Goal: Navigation & Orientation: Find specific page/section

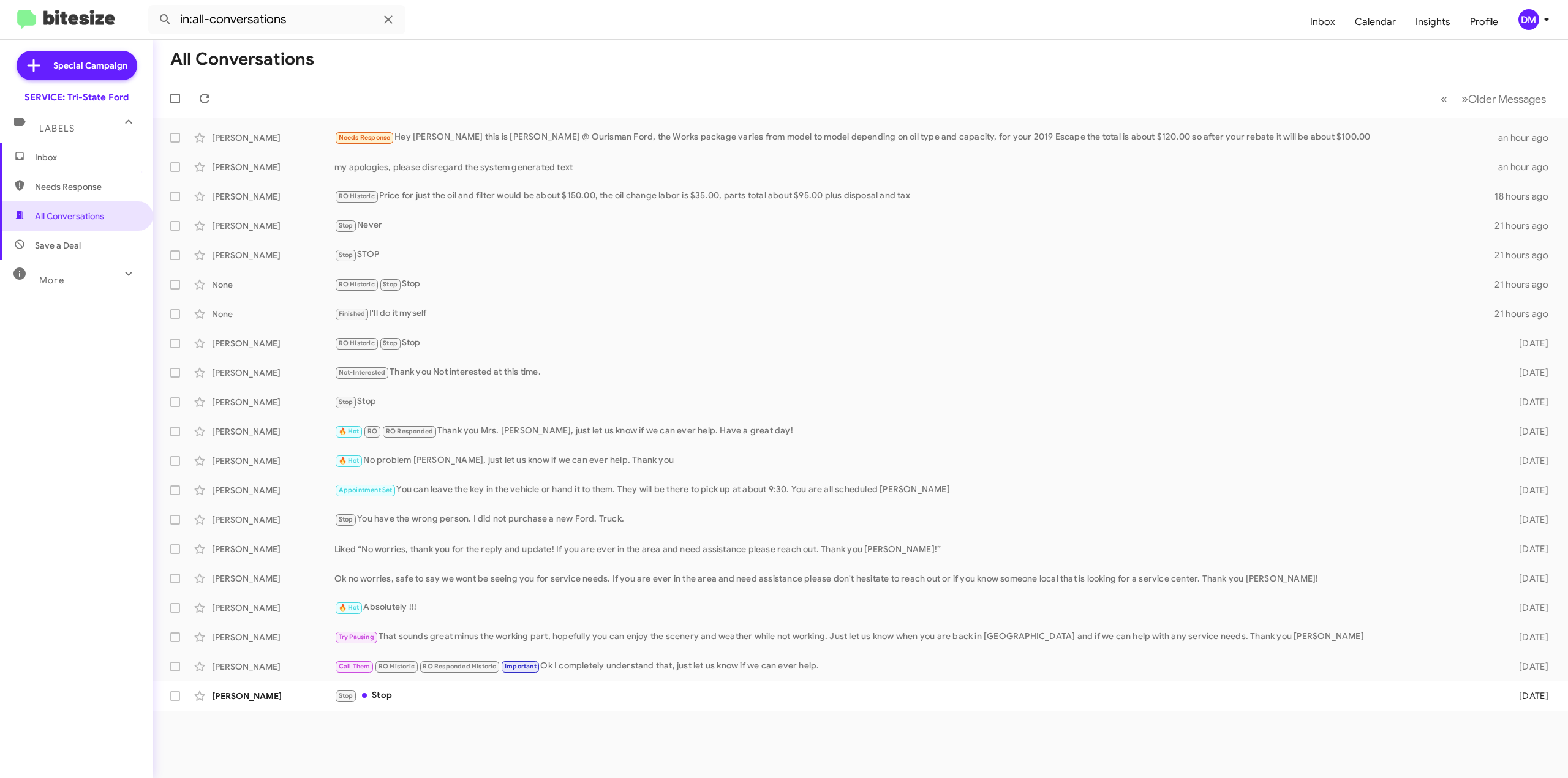
click at [59, 284] on span "More" at bounding box center [51, 281] width 25 height 11
click at [47, 342] on span "🔥 Hot" at bounding box center [48, 343] width 26 height 12
type input "in:appointment"
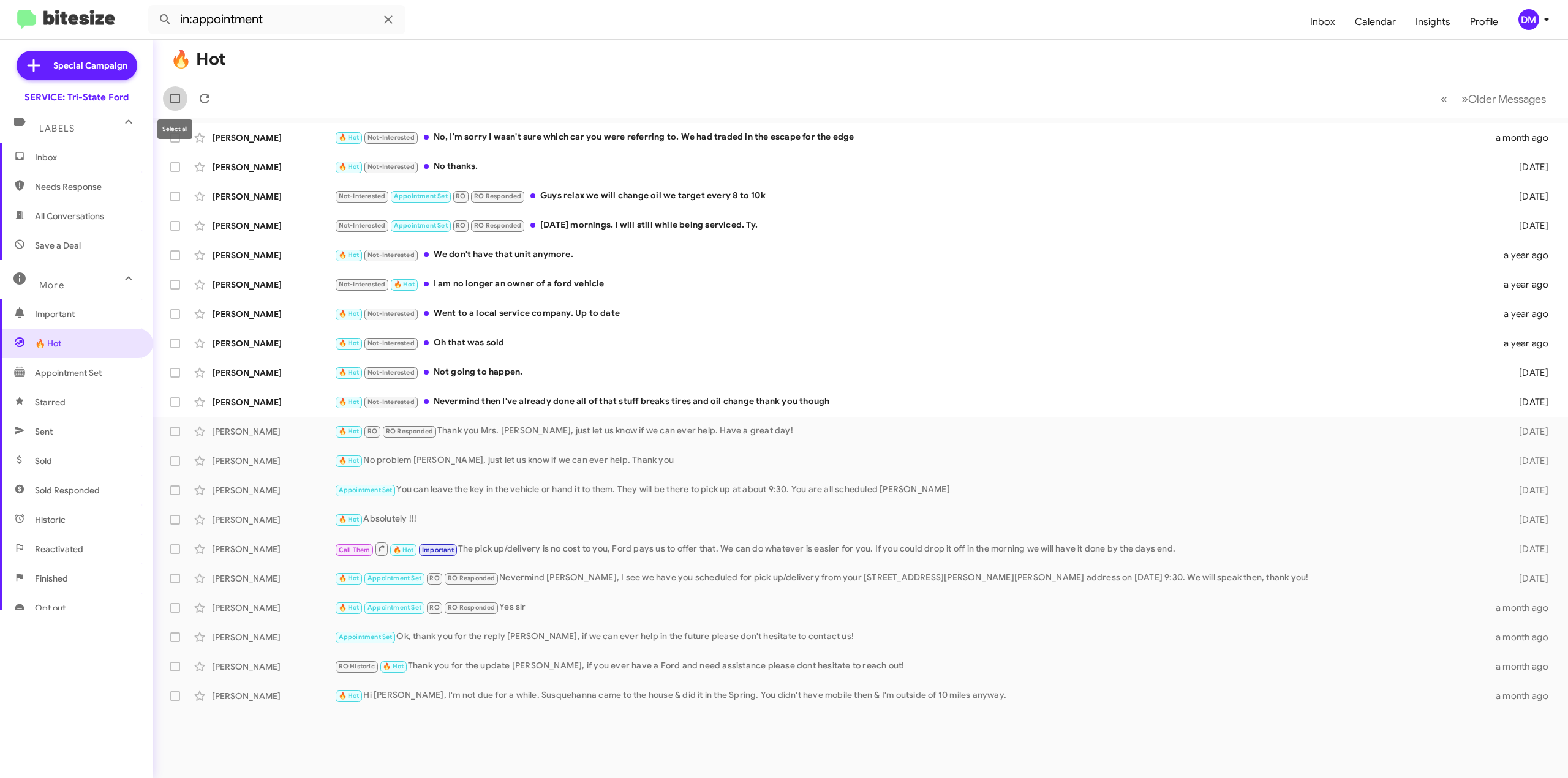
click at [176, 99] on span at bounding box center [175, 99] width 10 height 10
click at [175, 103] on input "checkbox" at bounding box center [175, 103] width 1 height 1
checkbox input "true"
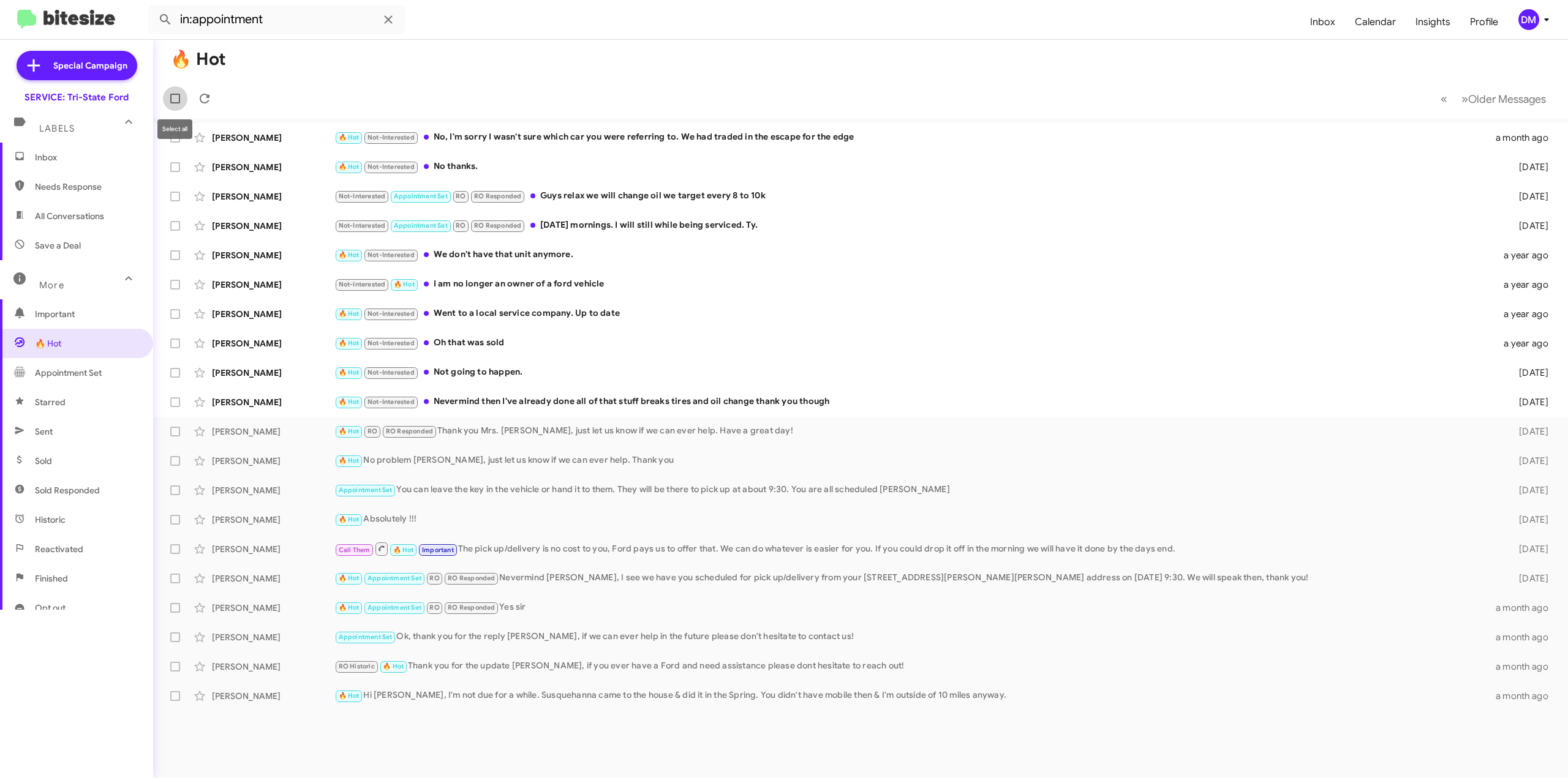
checkbox input "true"
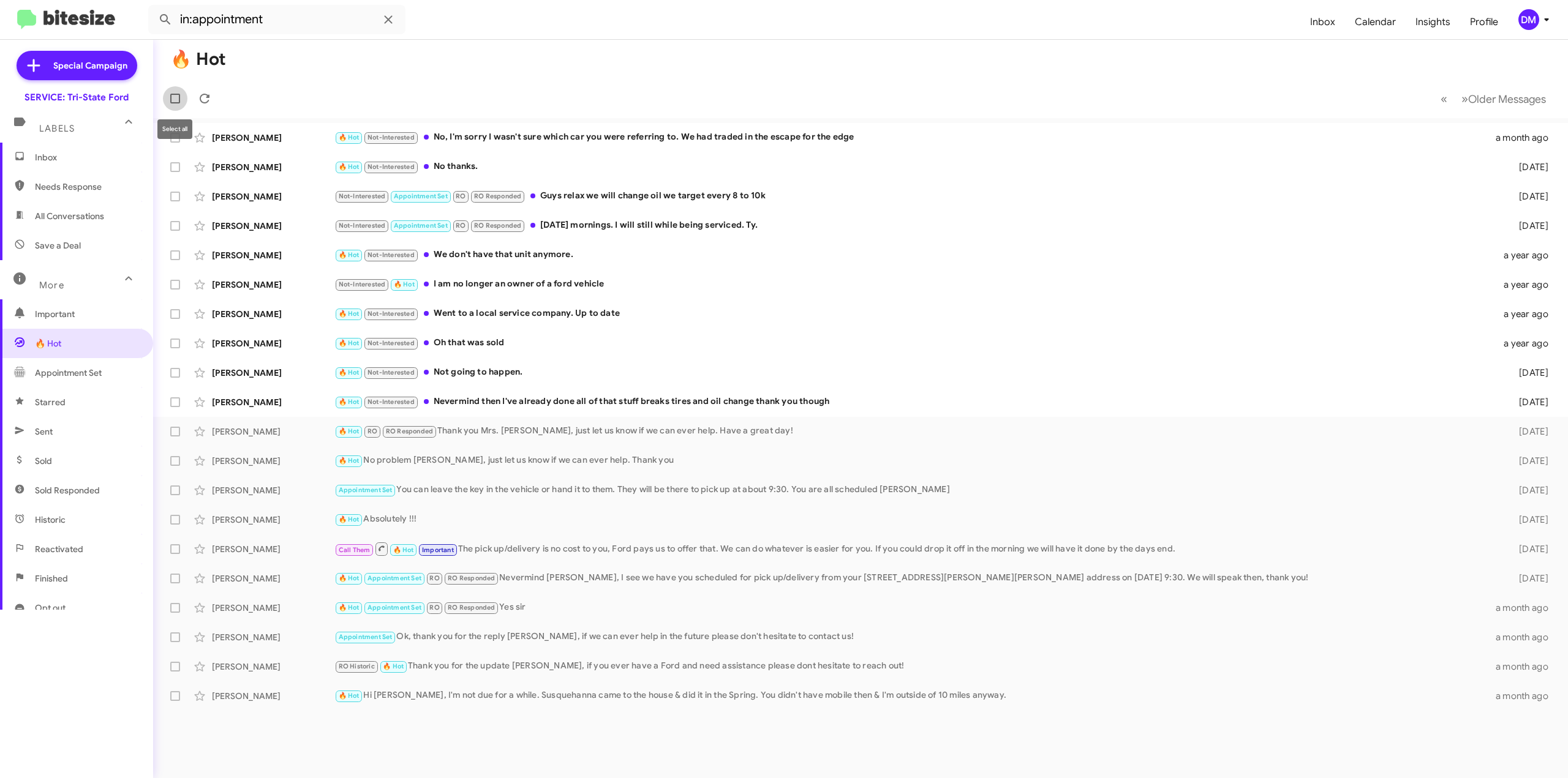
checkbox input "true"
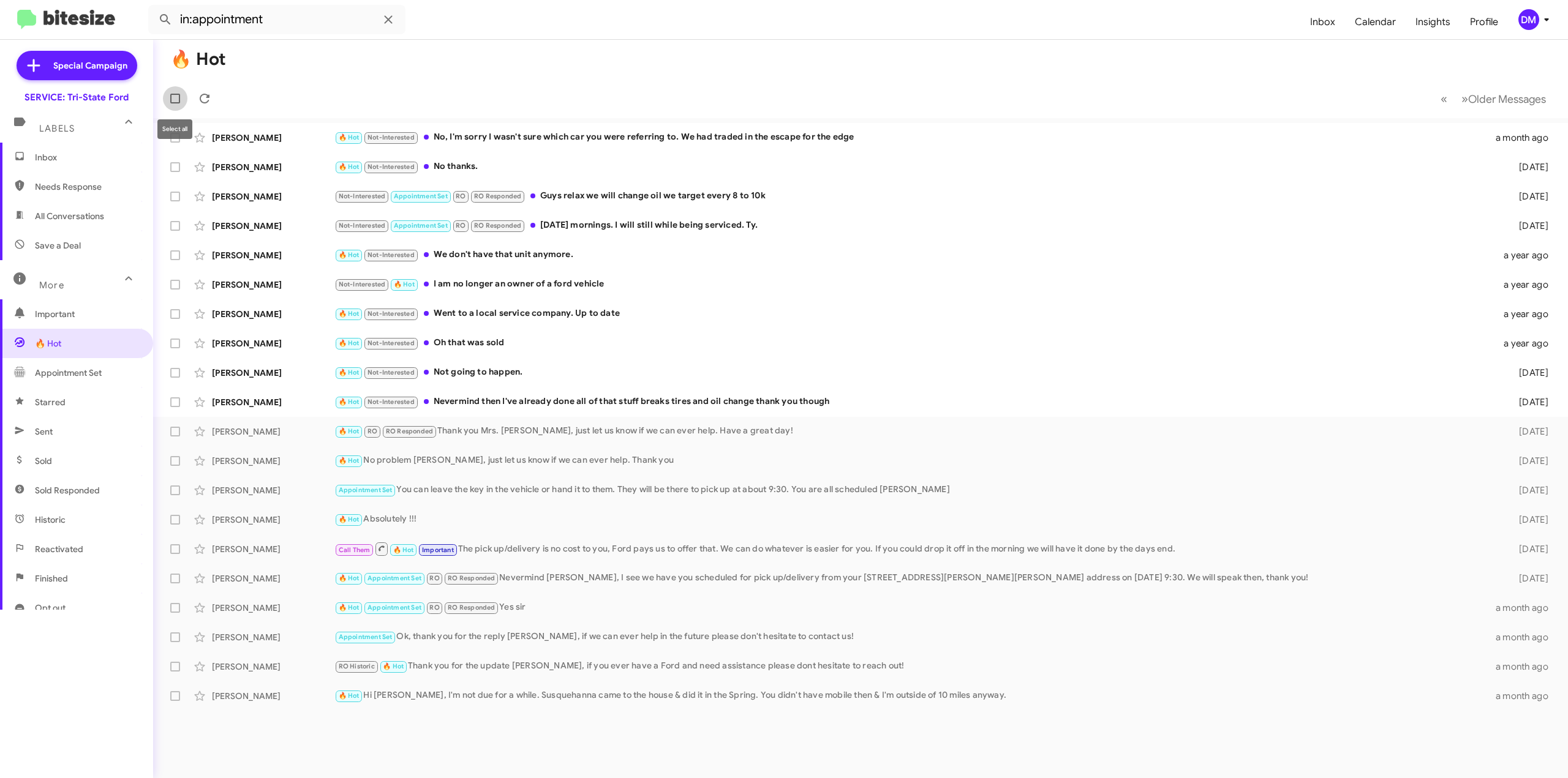
checkbox input "true"
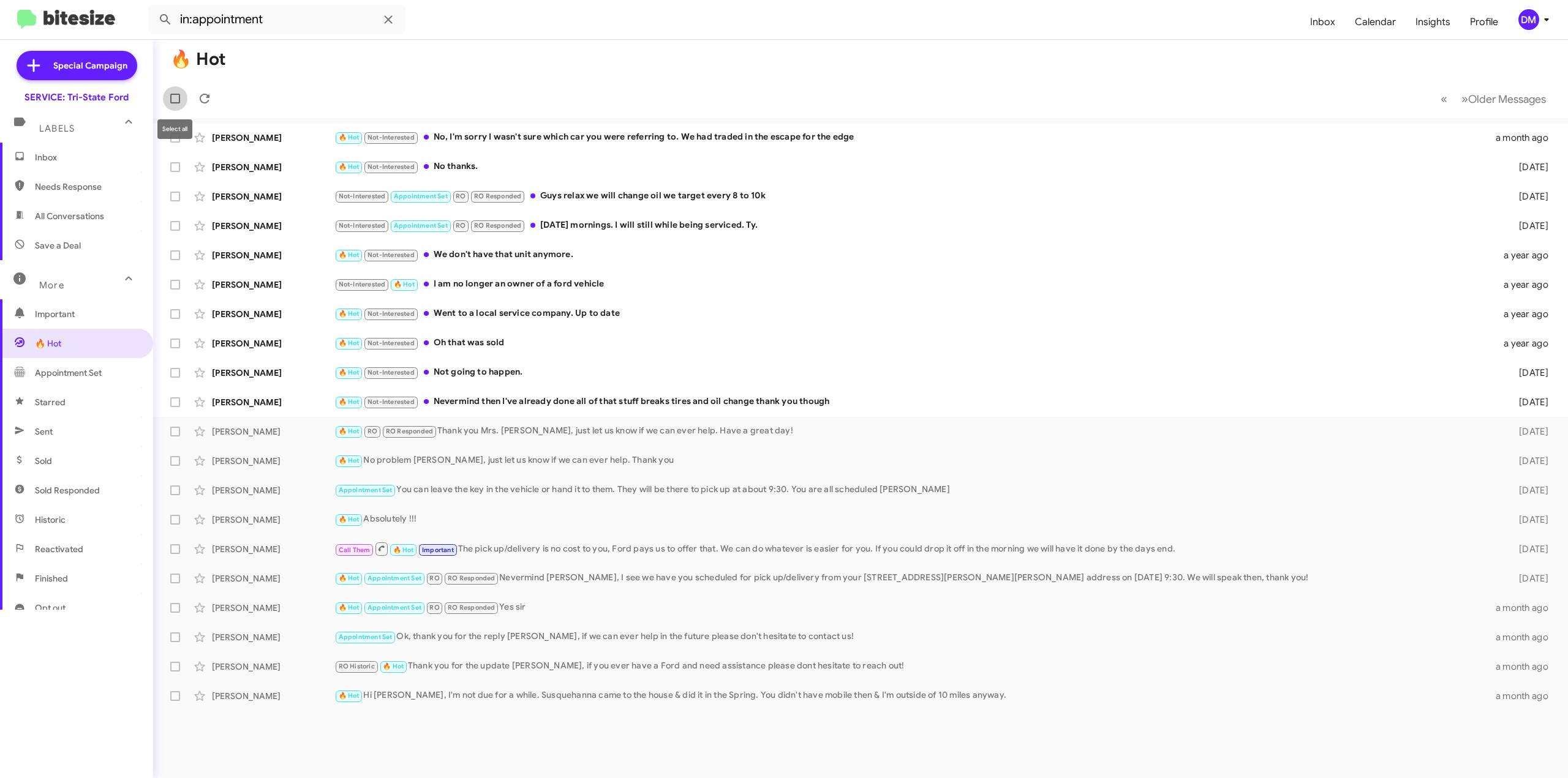
checkbox input "true"
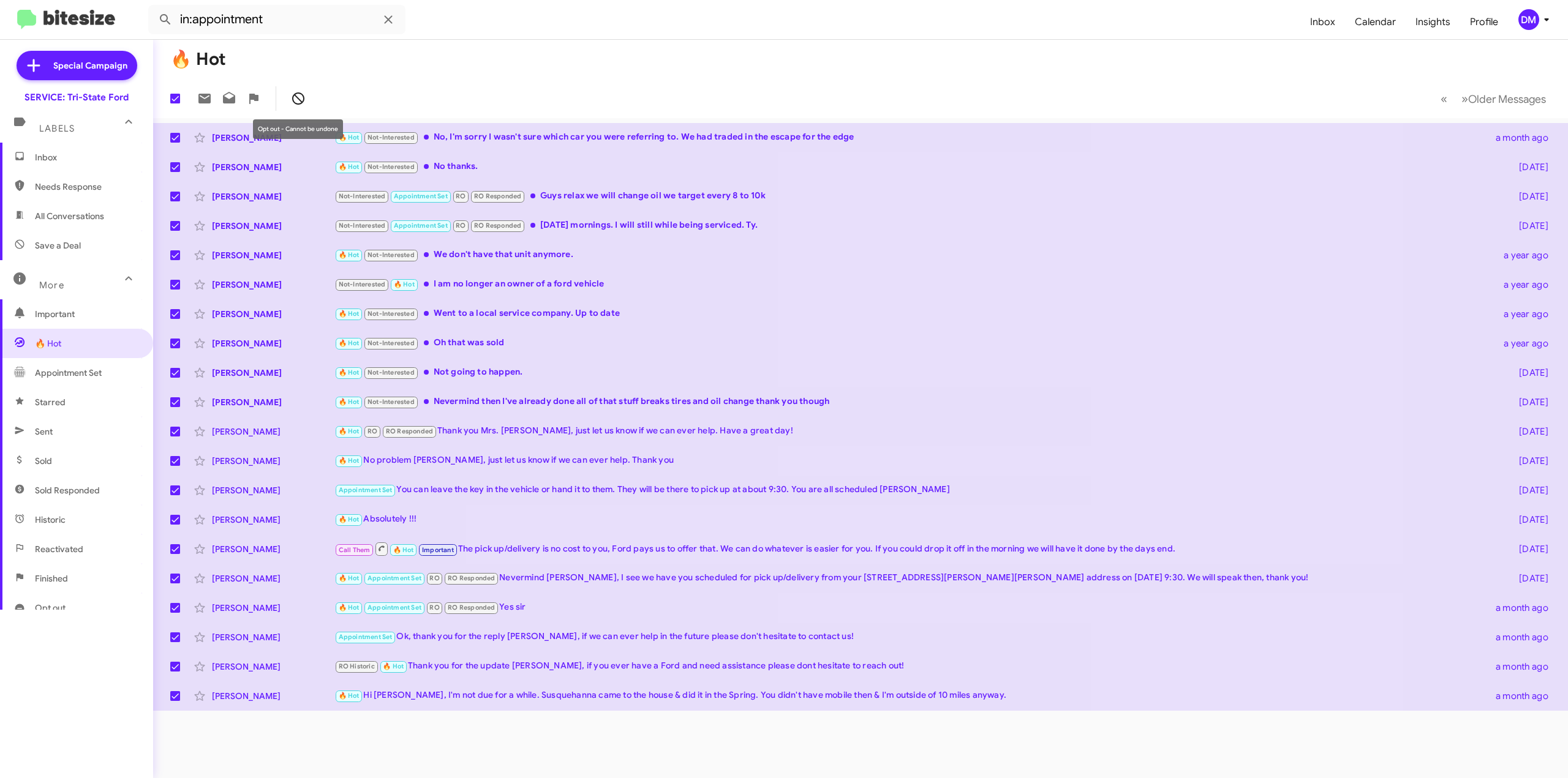
click at [295, 99] on icon at bounding box center [299, 99] width 14 height 14
checkbox input "false"
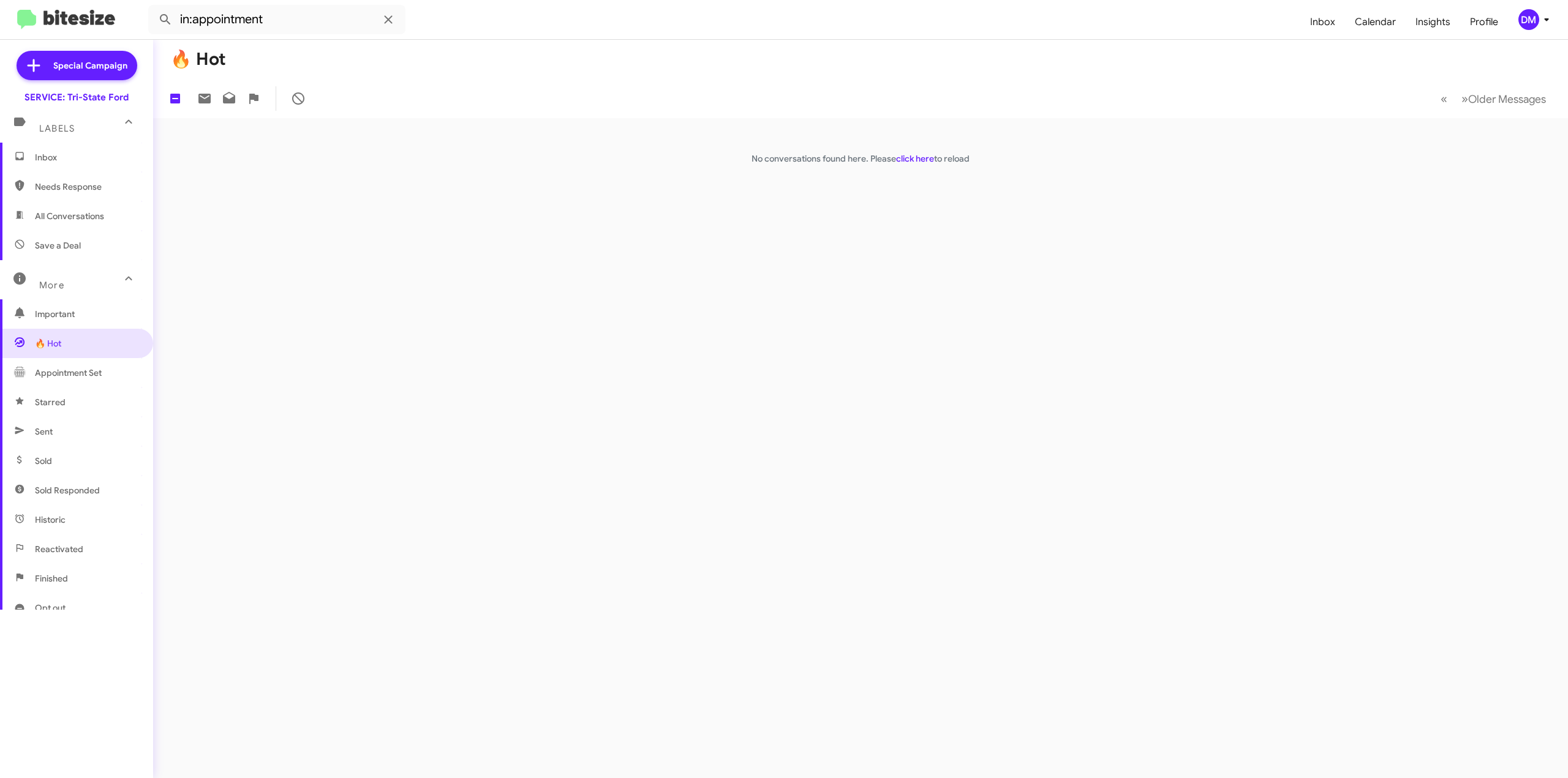
click at [76, 311] on span "Important" at bounding box center [87, 314] width 104 height 12
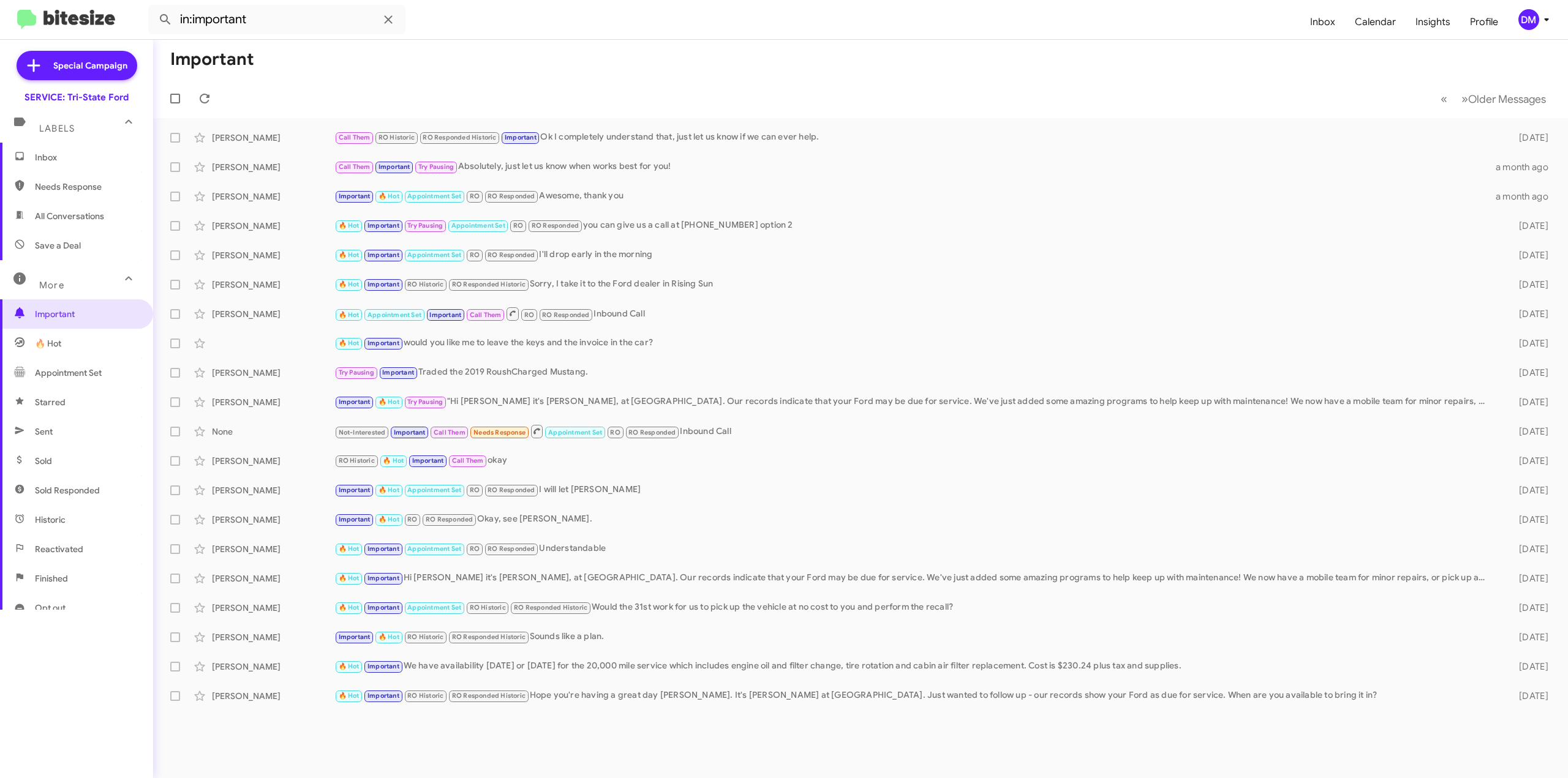
click at [74, 373] on span "Appointment Set" at bounding box center [68, 372] width 67 height 12
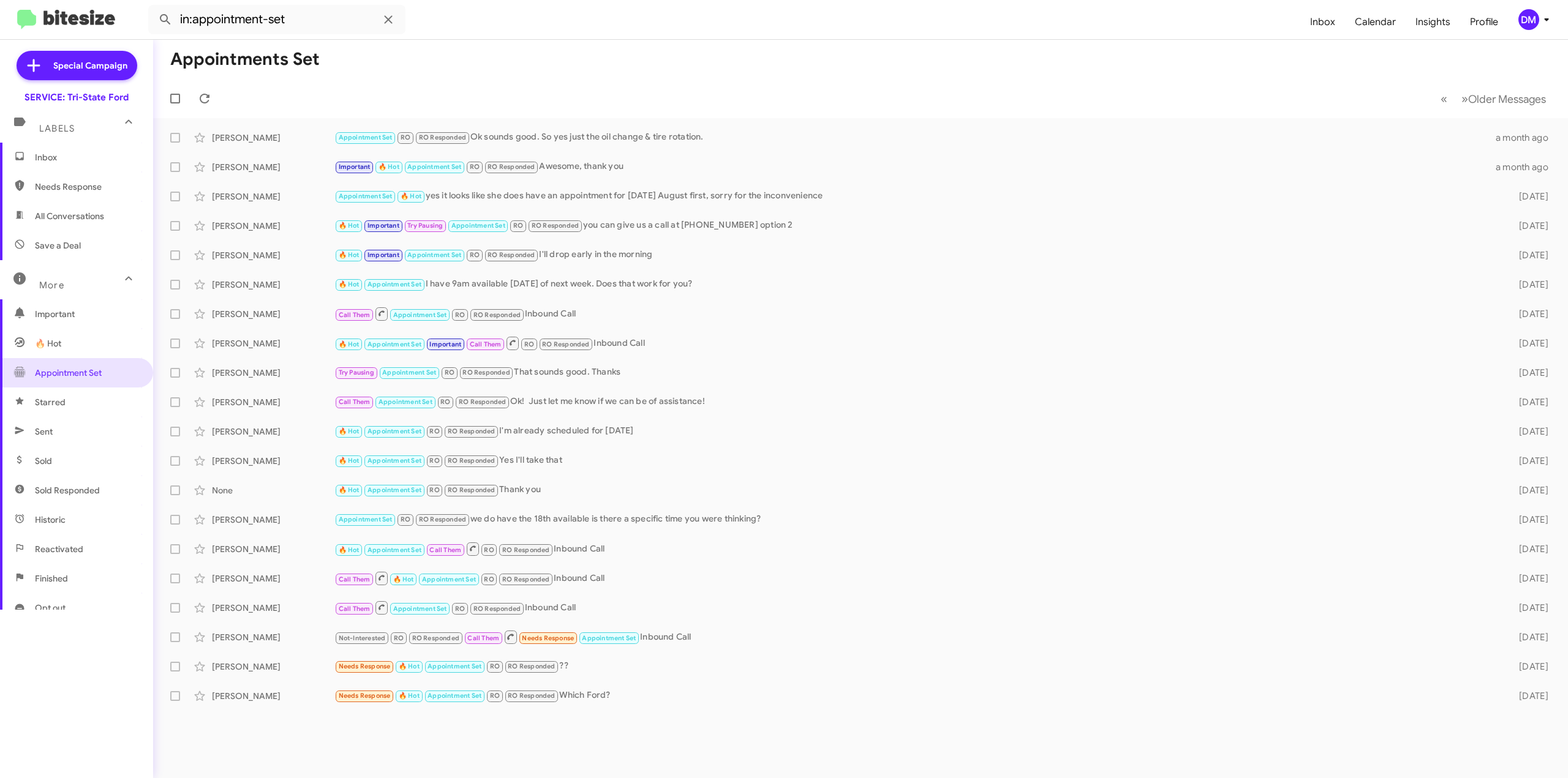
click at [51, 411] on span "Starred" at bounding box center [76, 402] width 153 height 30
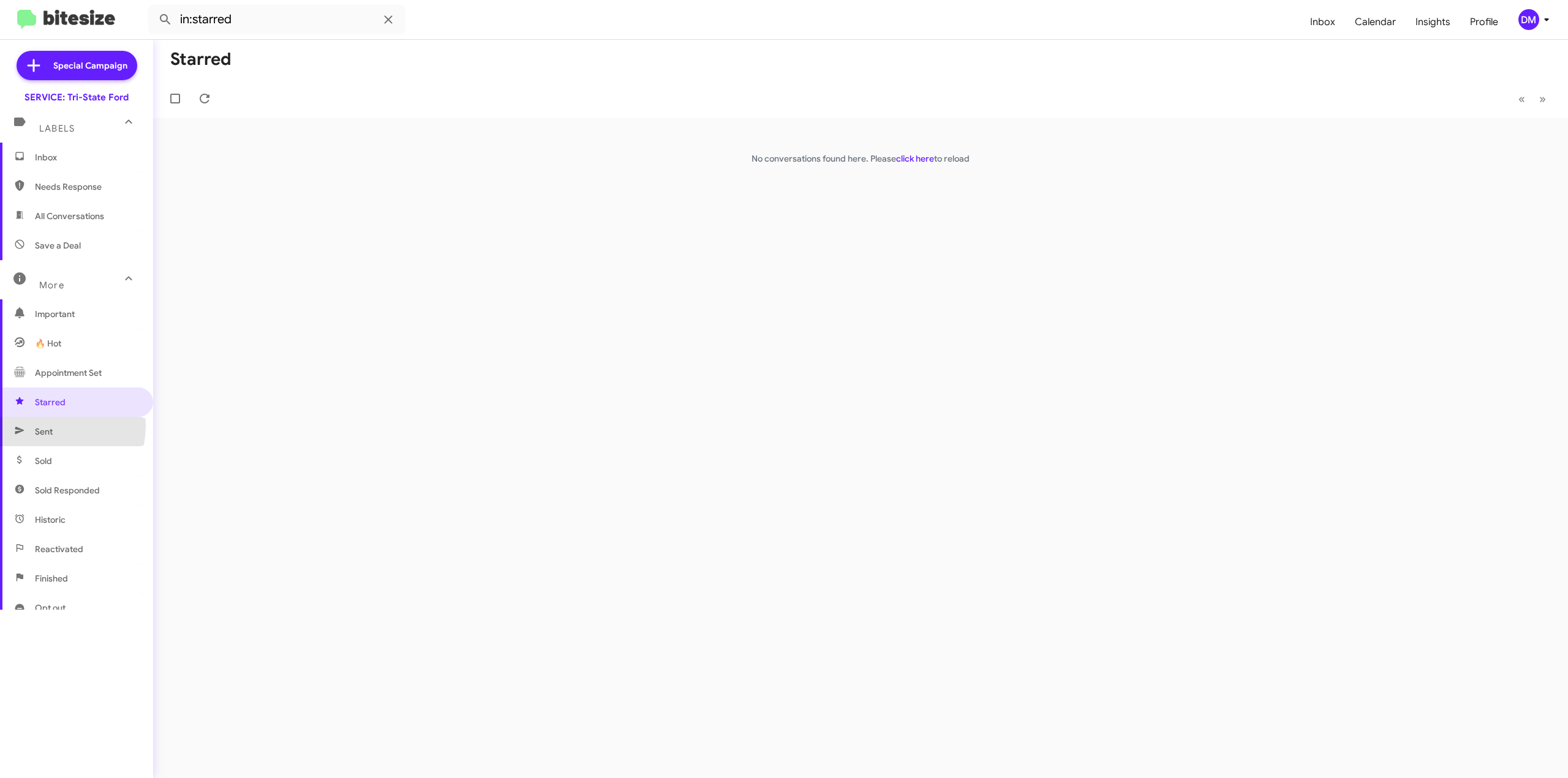
click at [49, 425] on span "Sent" at bounding box center [44, 431] width 18 height 12
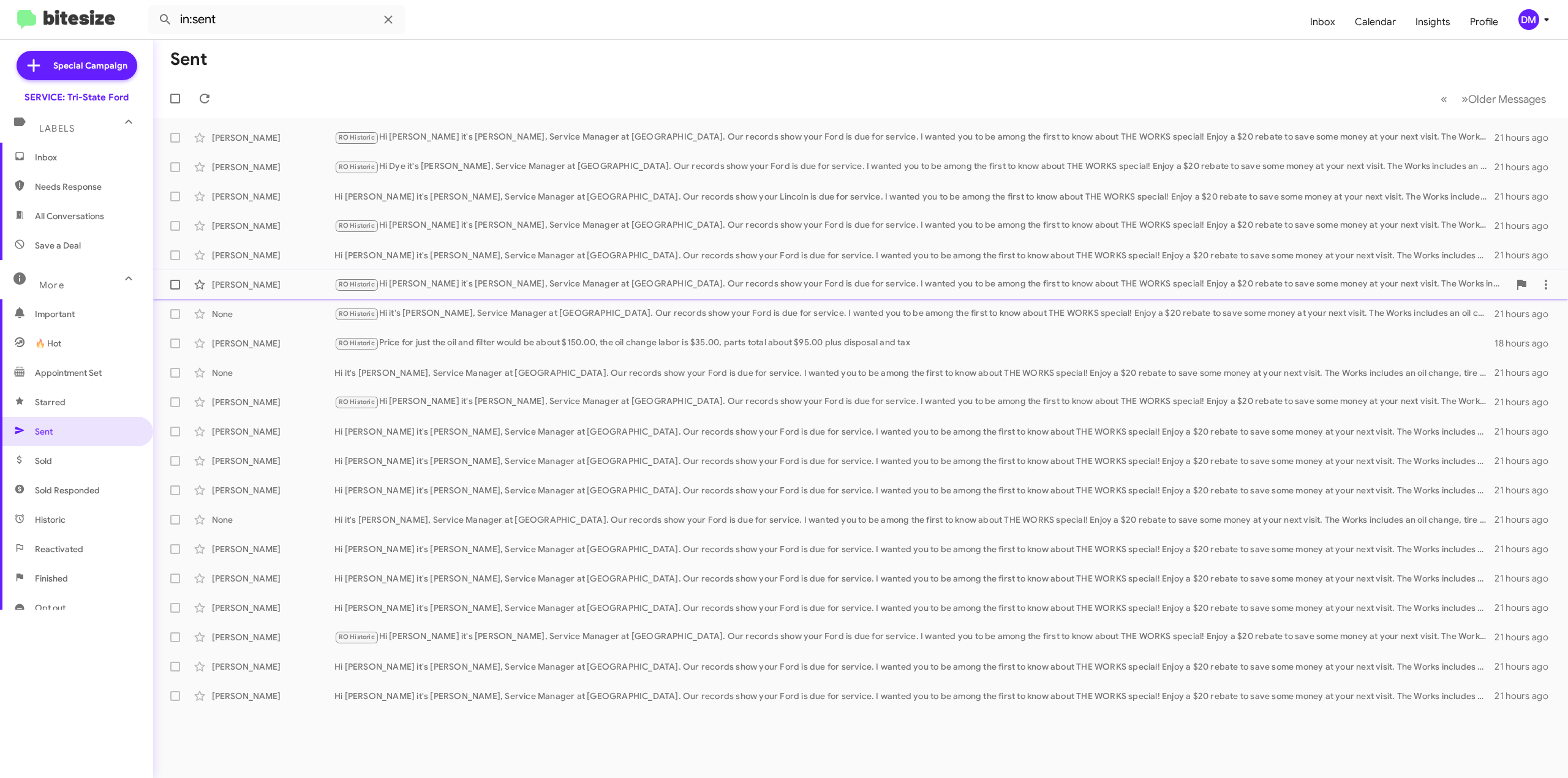
click at [808, 286] on div "RO Historic Hi [PERSON_NAME] it's [PERSON_NAME], Service Manager at [GEOGRAPHIC…" at bounding box center [922, 285] width 1175 height 14
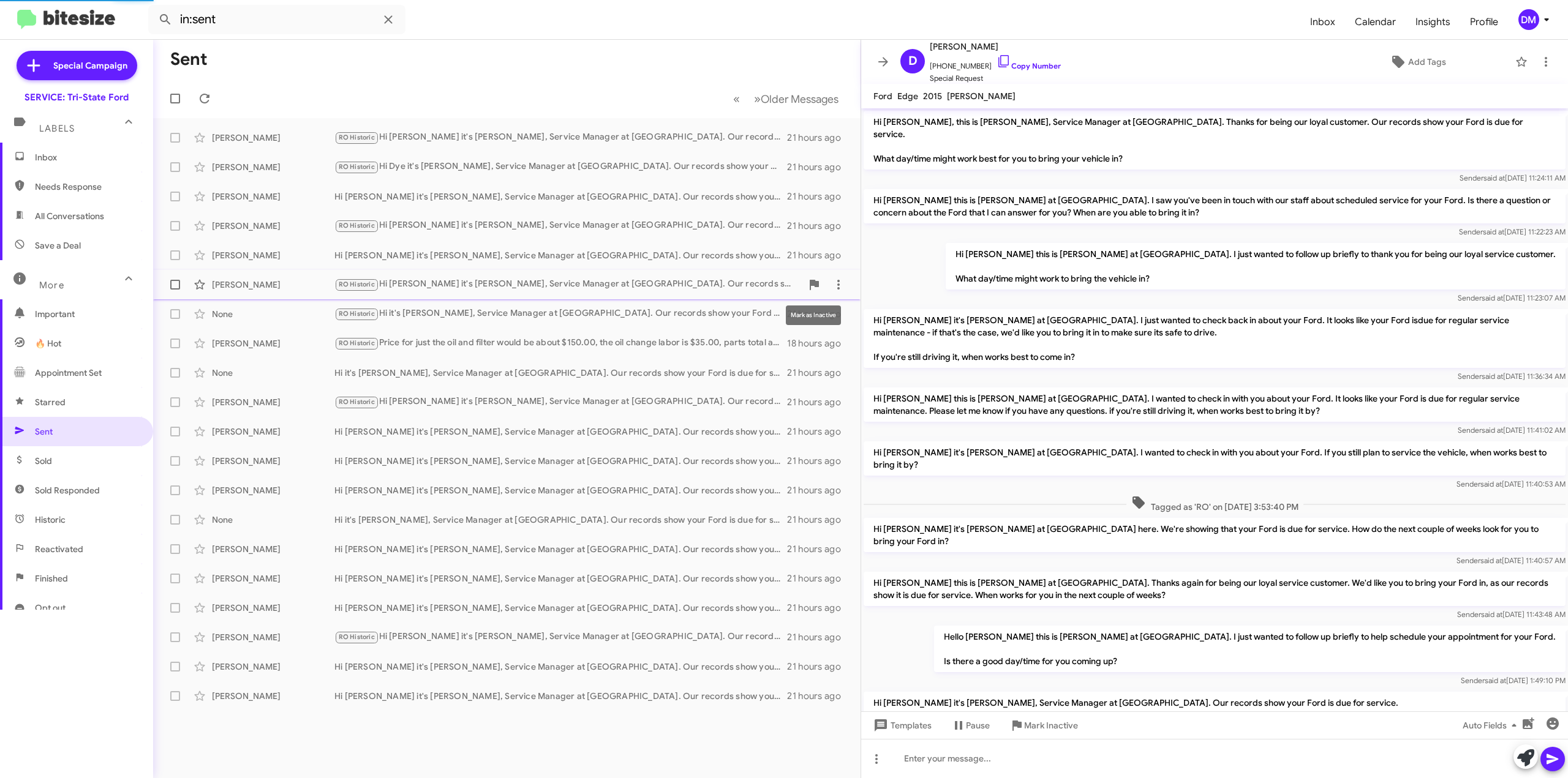
scroll to position [53, 0]
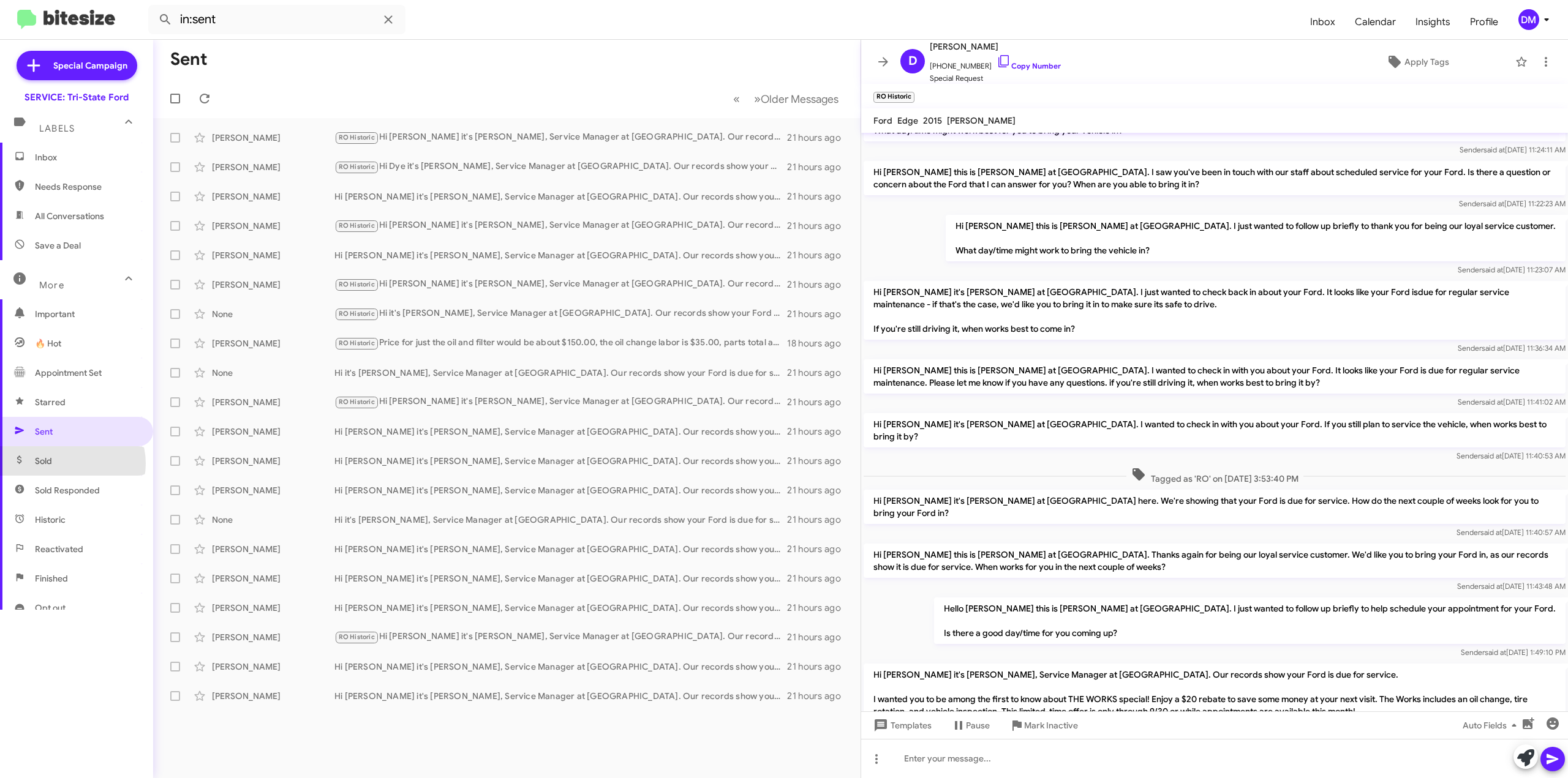
click at [71, 464] on span "Sold" at bounding box center [76, 460] width 153 height 30
type input "in:sold"
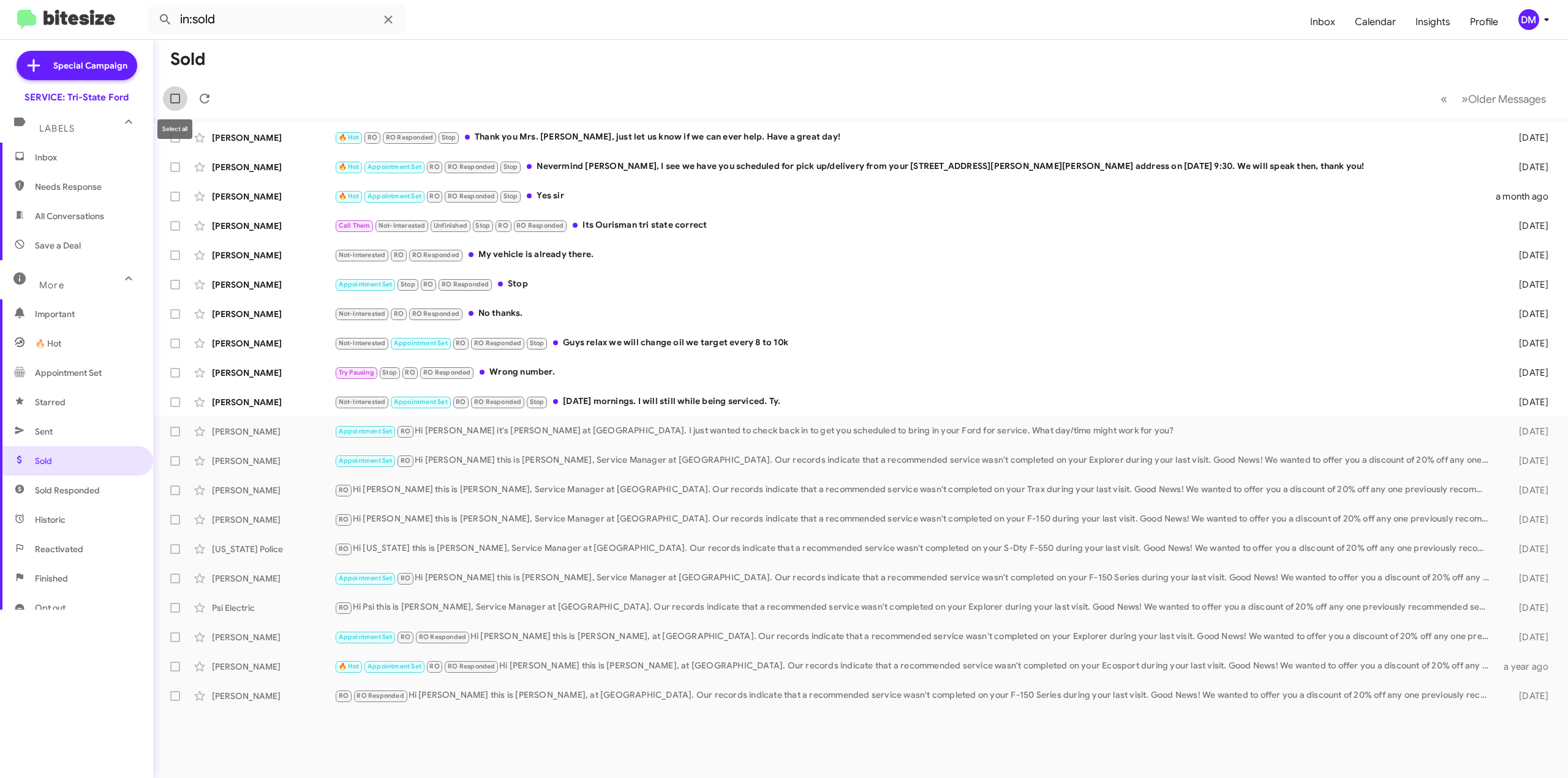
click at [177, 95] on span at bounding box center [175, 99] width 10 height 10
click at [175, 103] on input "checkbox" at bounding box center [175, 103] width 1 height 1
checkbox input "true"
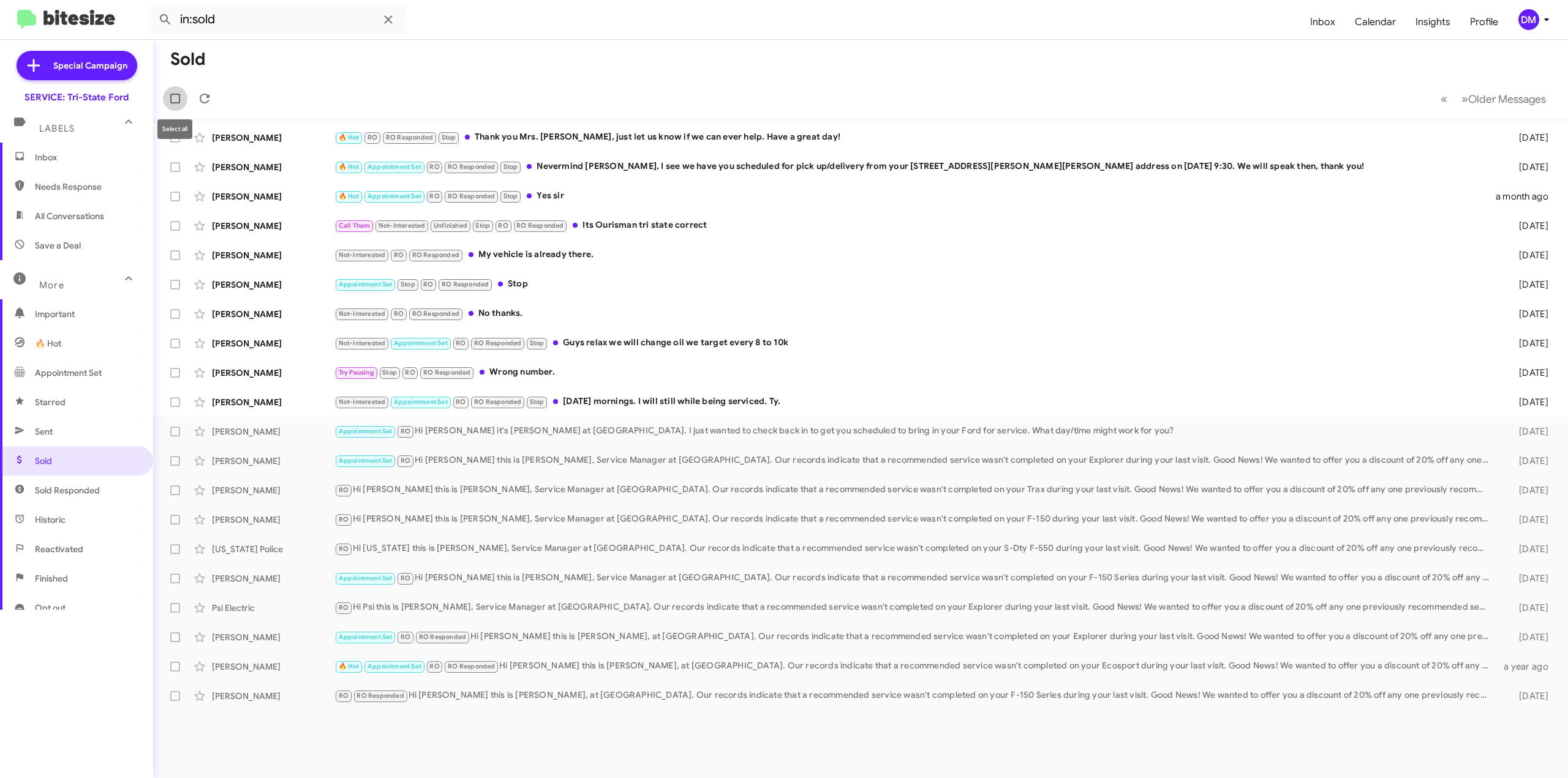
checkbox input "true"
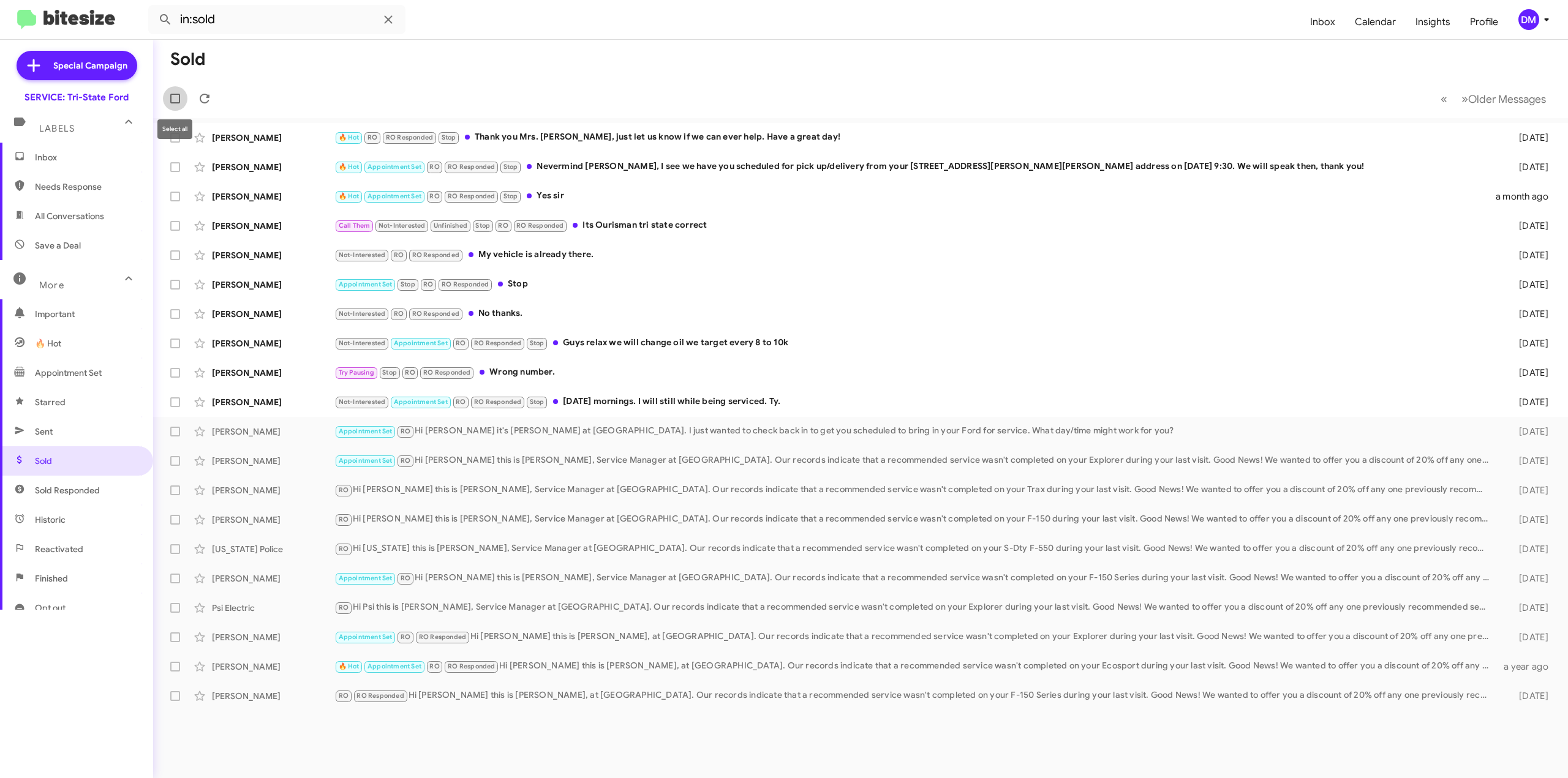
checkbox input "true"
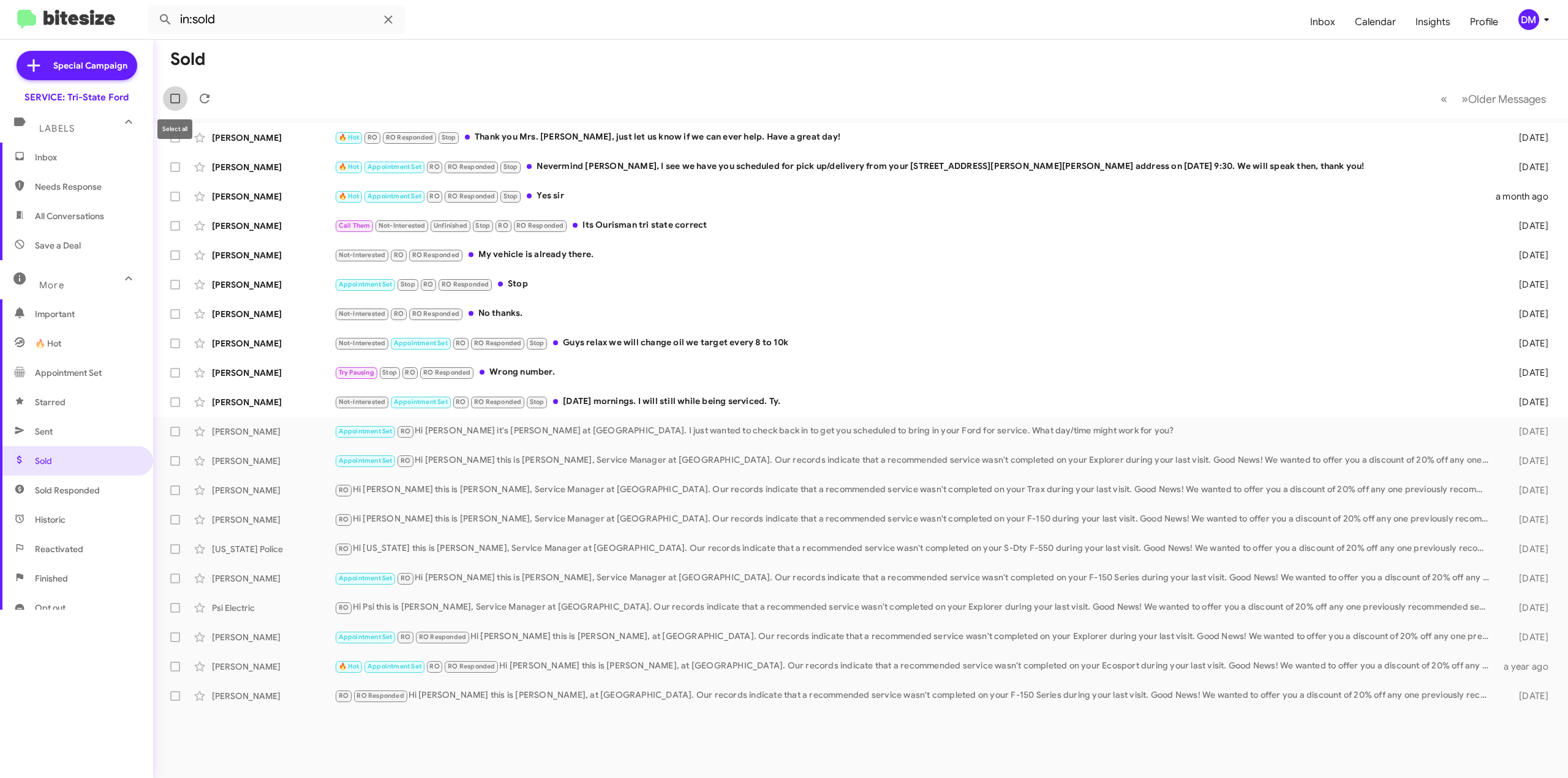
checkbox input "true"
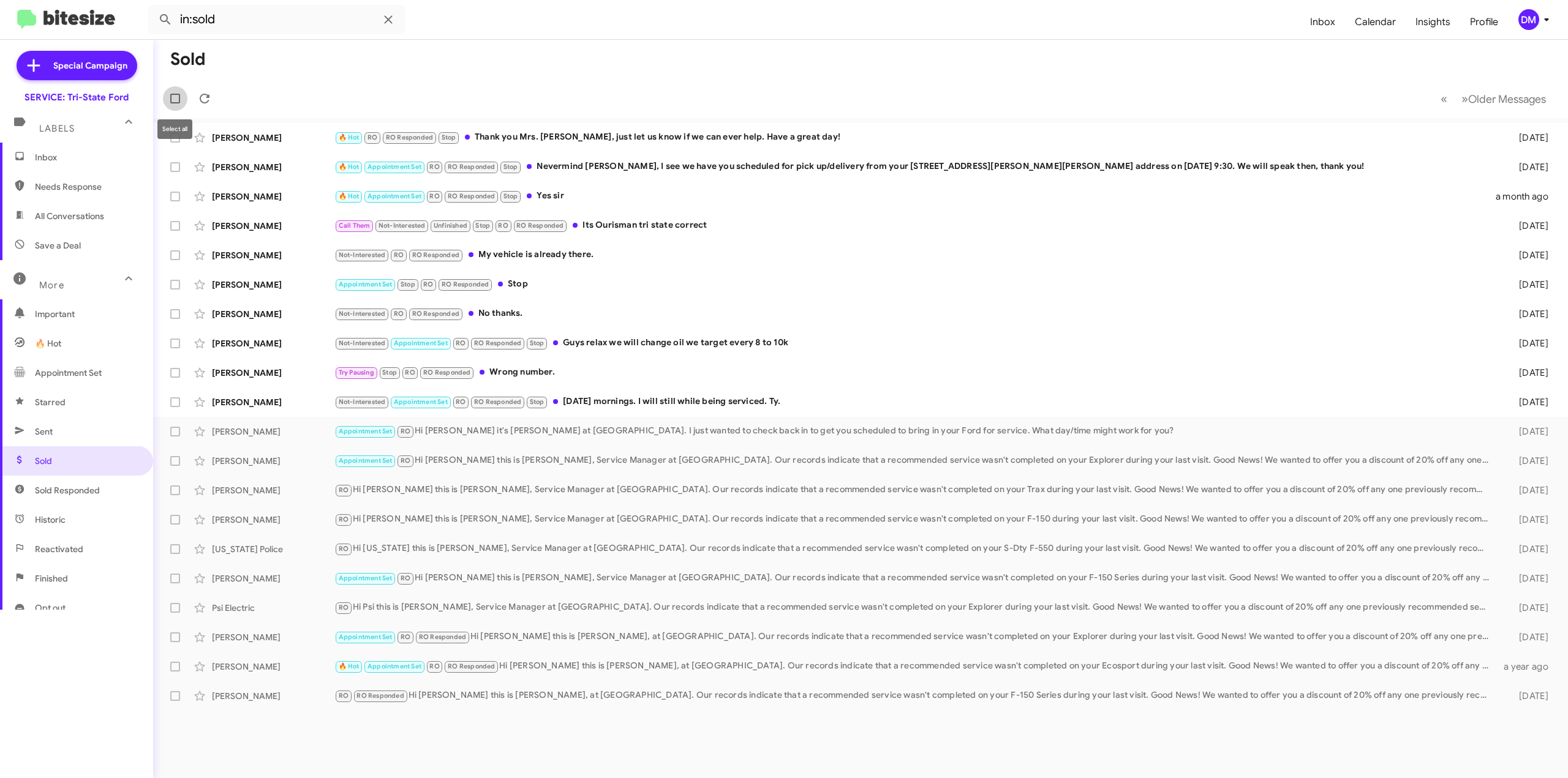
checkbox input "true"
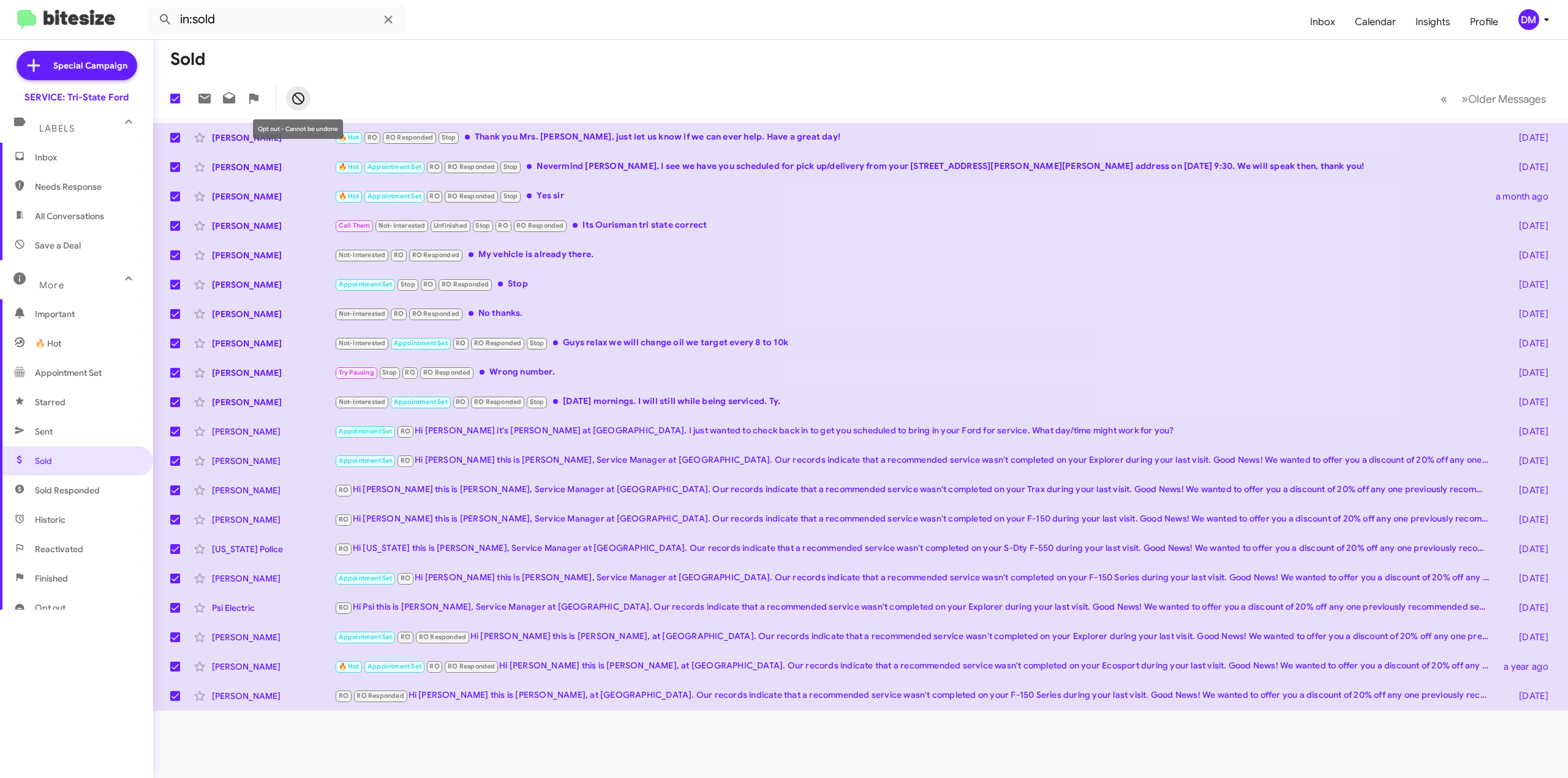
click at [294, 99] on icon at bounding box center [299, 99] width 14 height 14
checkbox input "false"
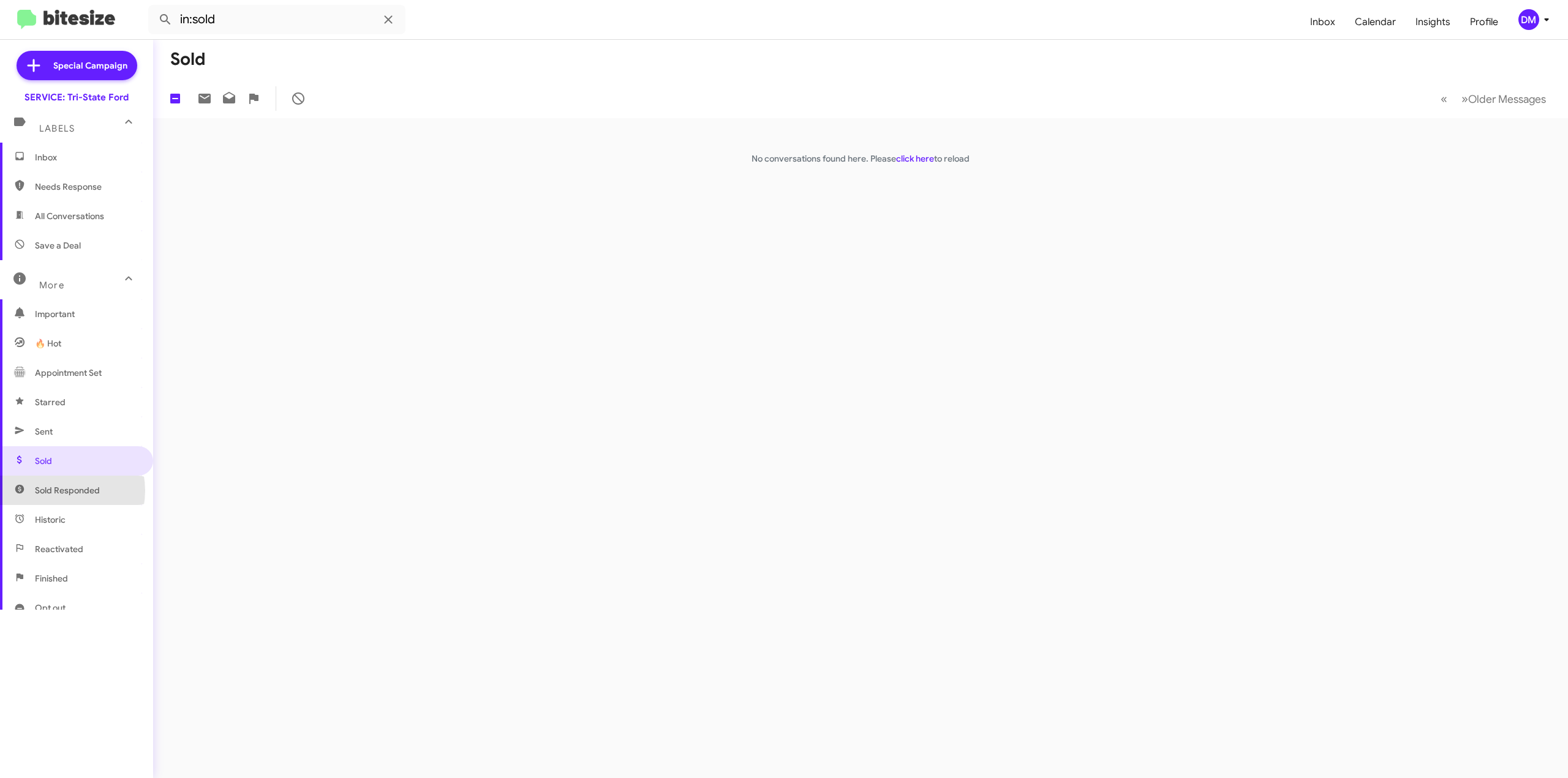
click at [56, 490] on span "Sold Responded" at bounding box center [67, 490] width 65 height 12
type input "in:sold-verified"
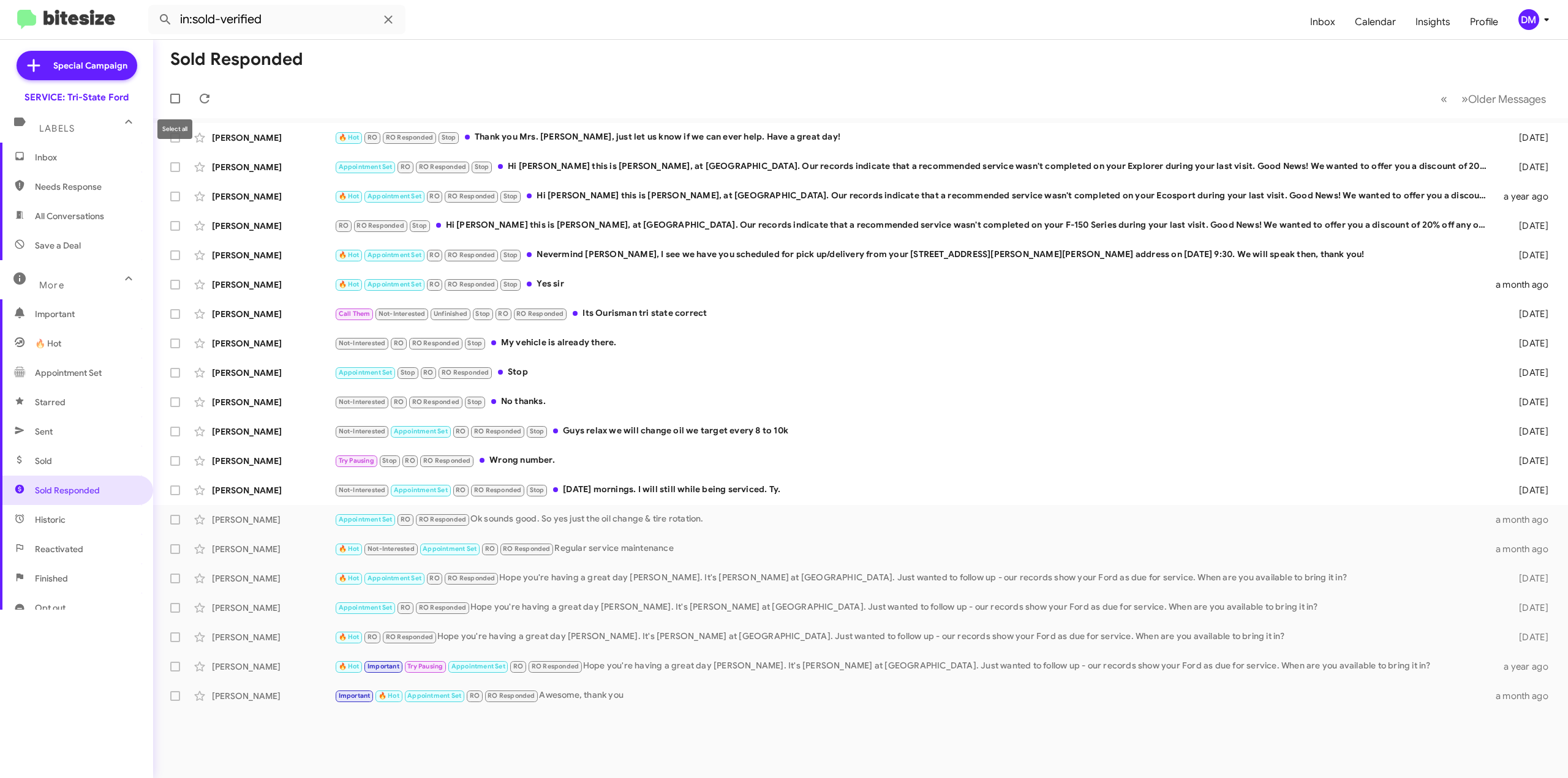
click at [177, 96] on span at bounding box center [175, 99] width 10 height 10
click at [175, 103] on input "checkbox" at bounding box center [175, 103] width 1 height 1
checkbox input "true"
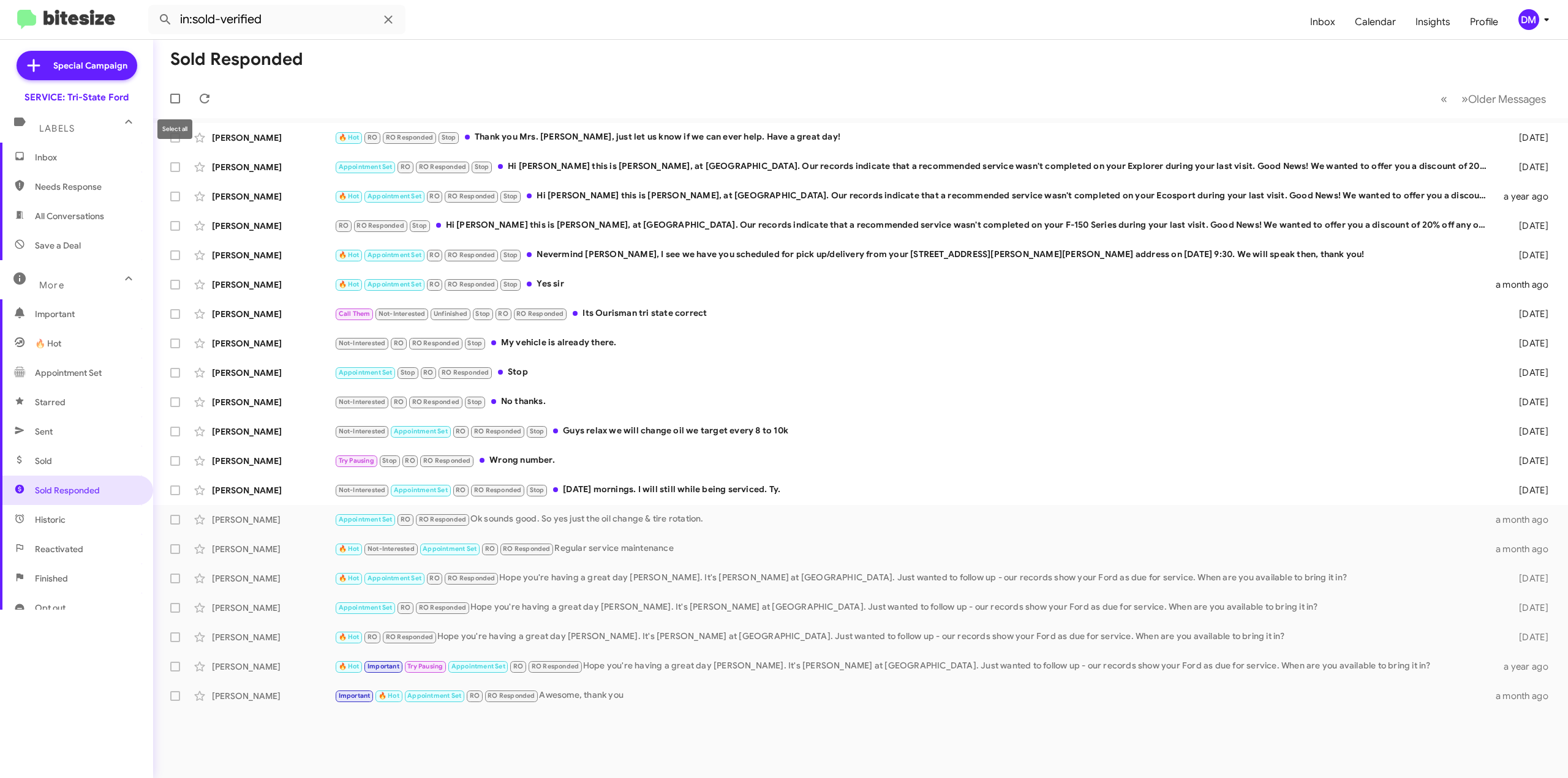
checkbox input "true"
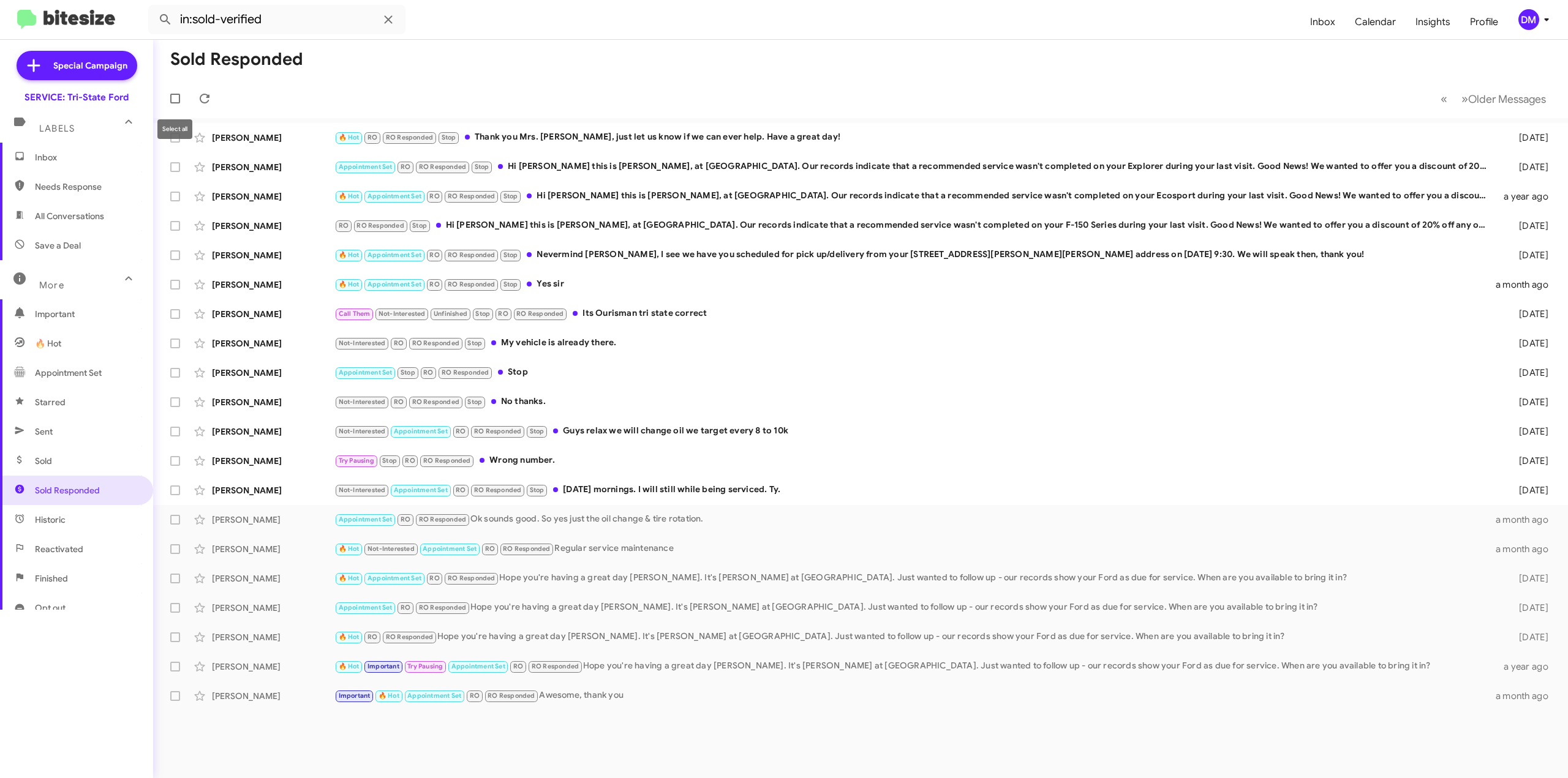
checkbox input "true"
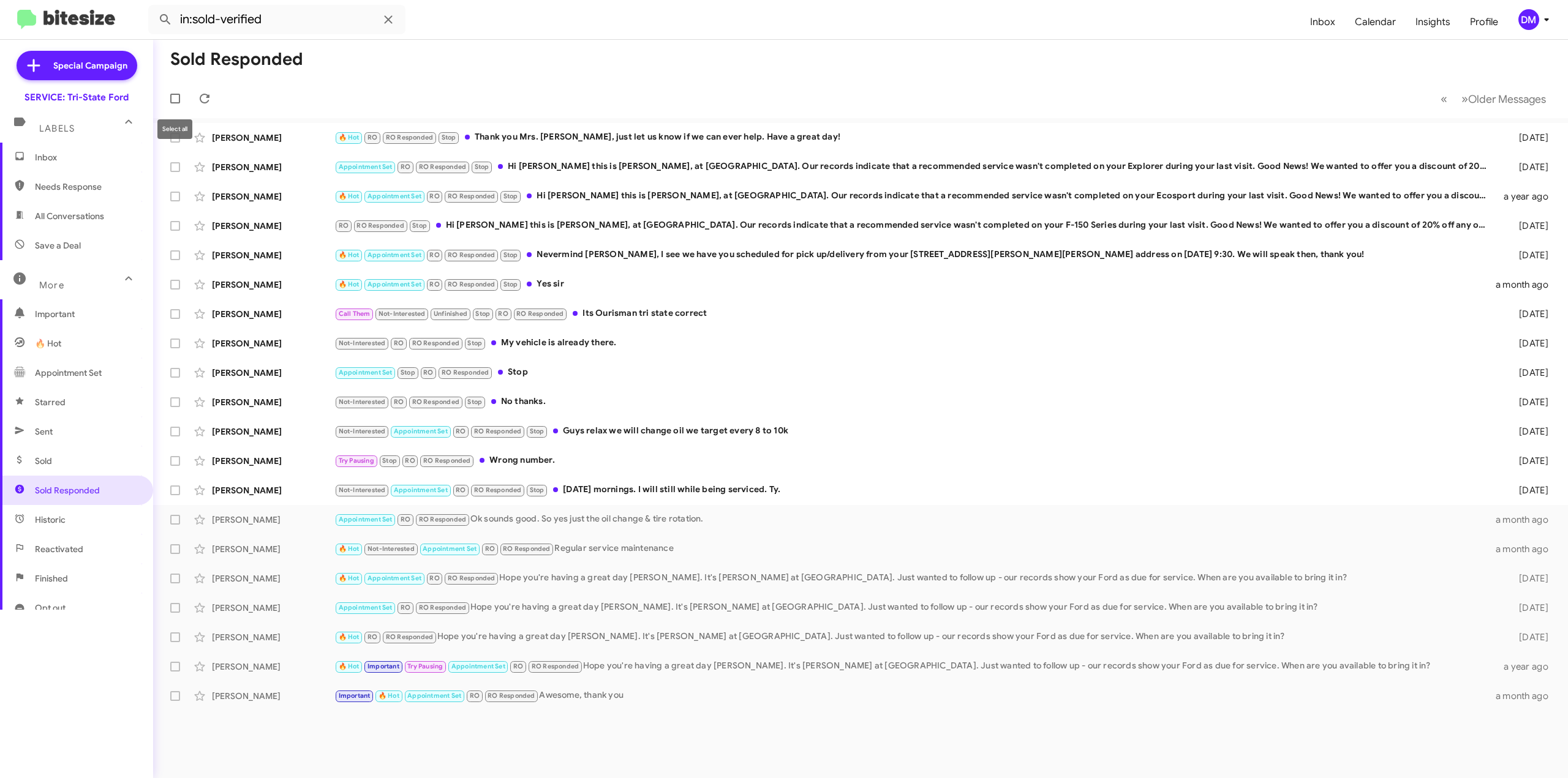
checkbox input "true"
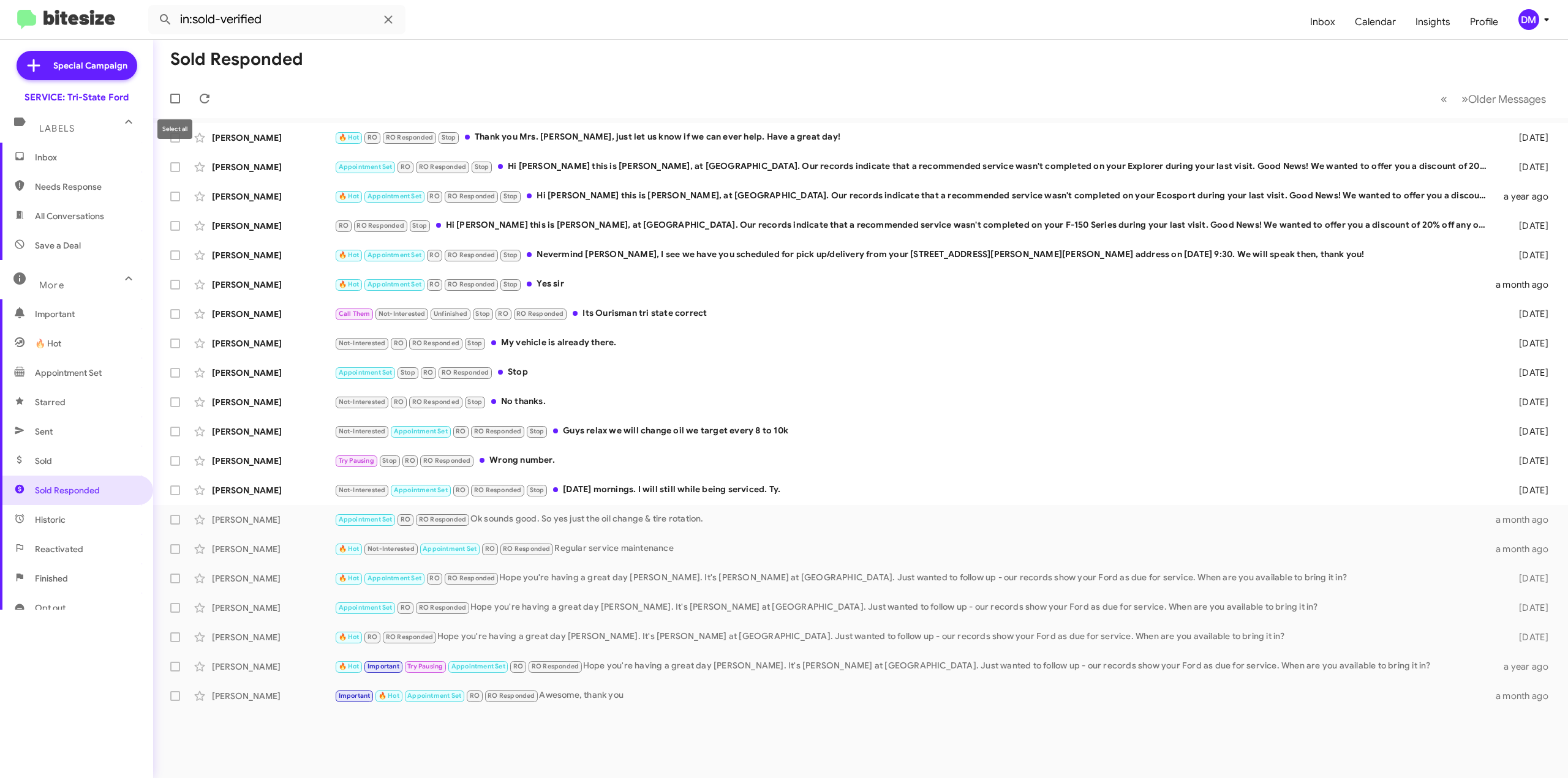
checkbox input "true"
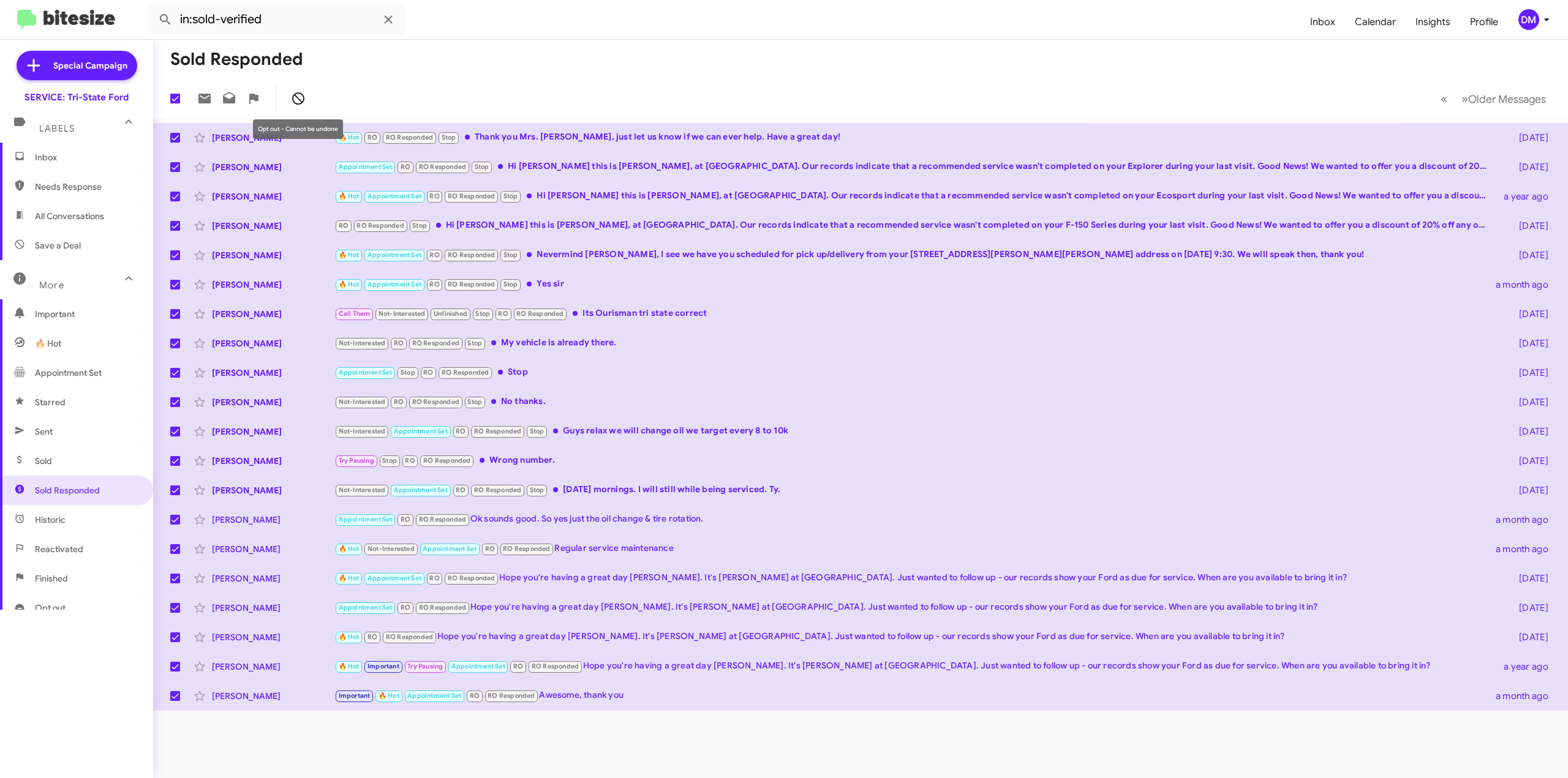
click at [304, 99] on icon at bounding box center [299, 99] width 14 height 14
checkbox input "false"
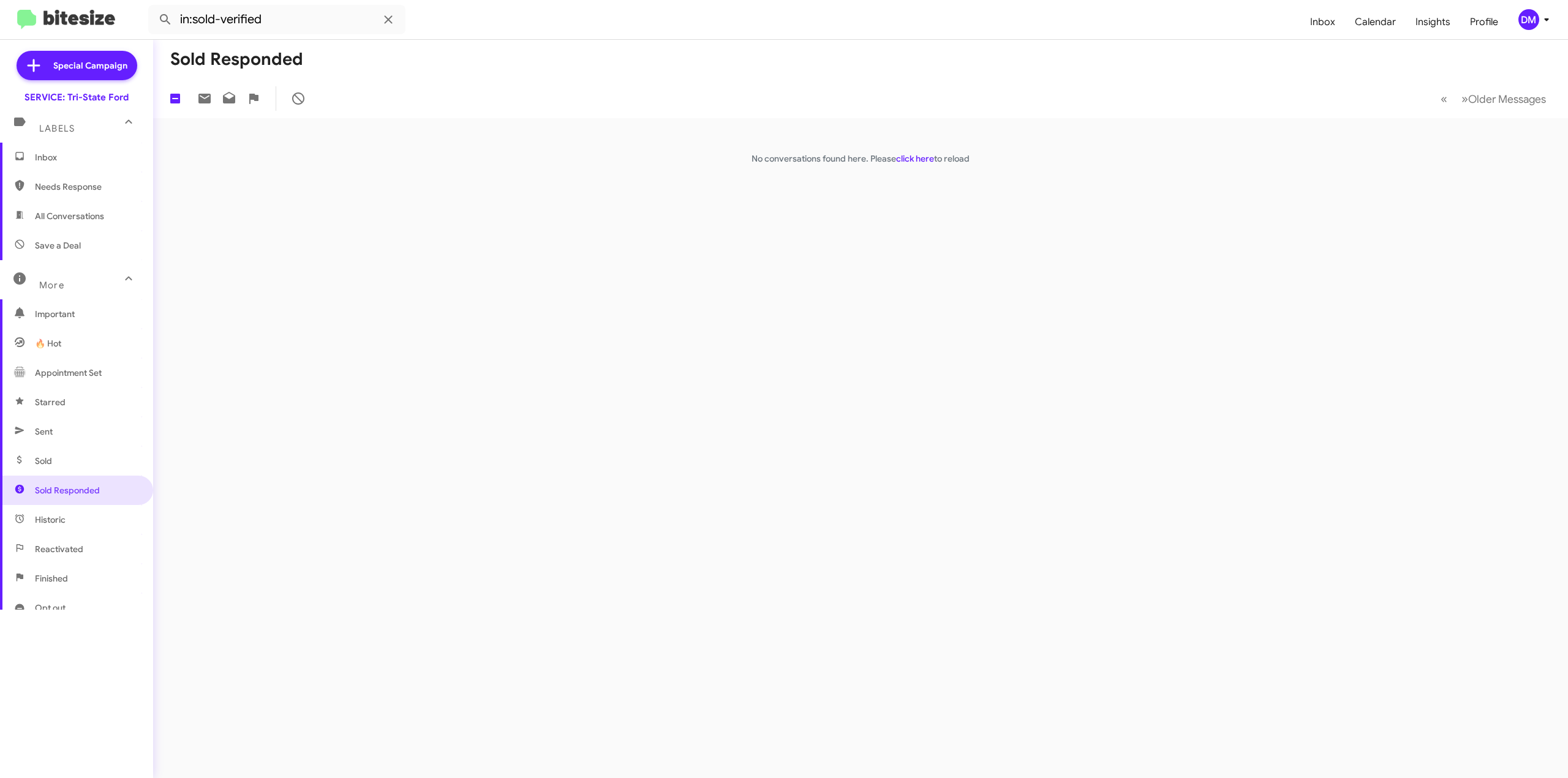
click at [59, 526] on span "Historic" at bounding box center [76, 520] width 153 height 30
type input "in:historic"
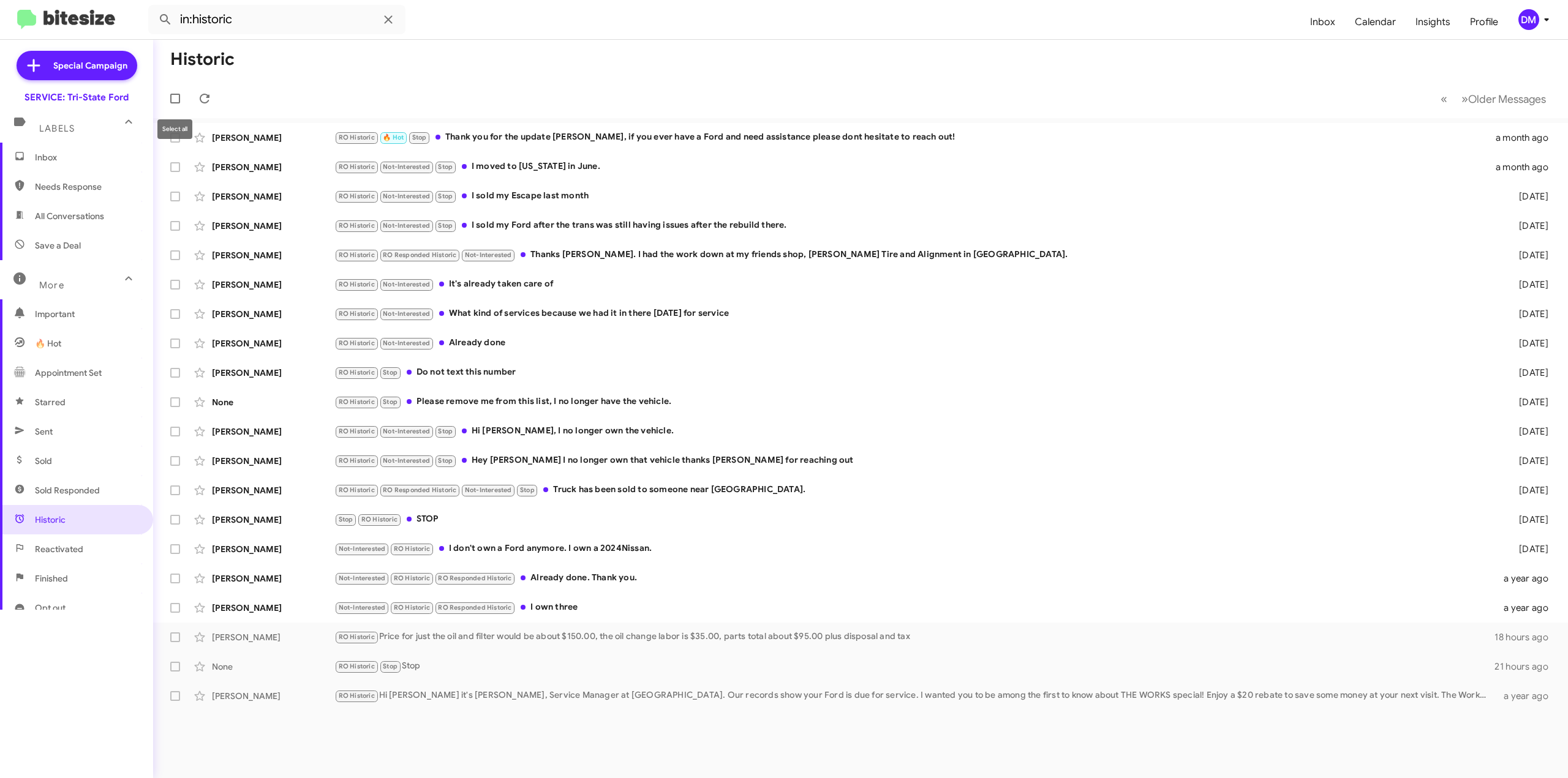
click at [177, 92] on label at bounding box center [175, 99] width 25 height 25
click at [175, 103] on input "checkbox" at bounding box center [175, 103] width 1 height 1
checkbox input "true"
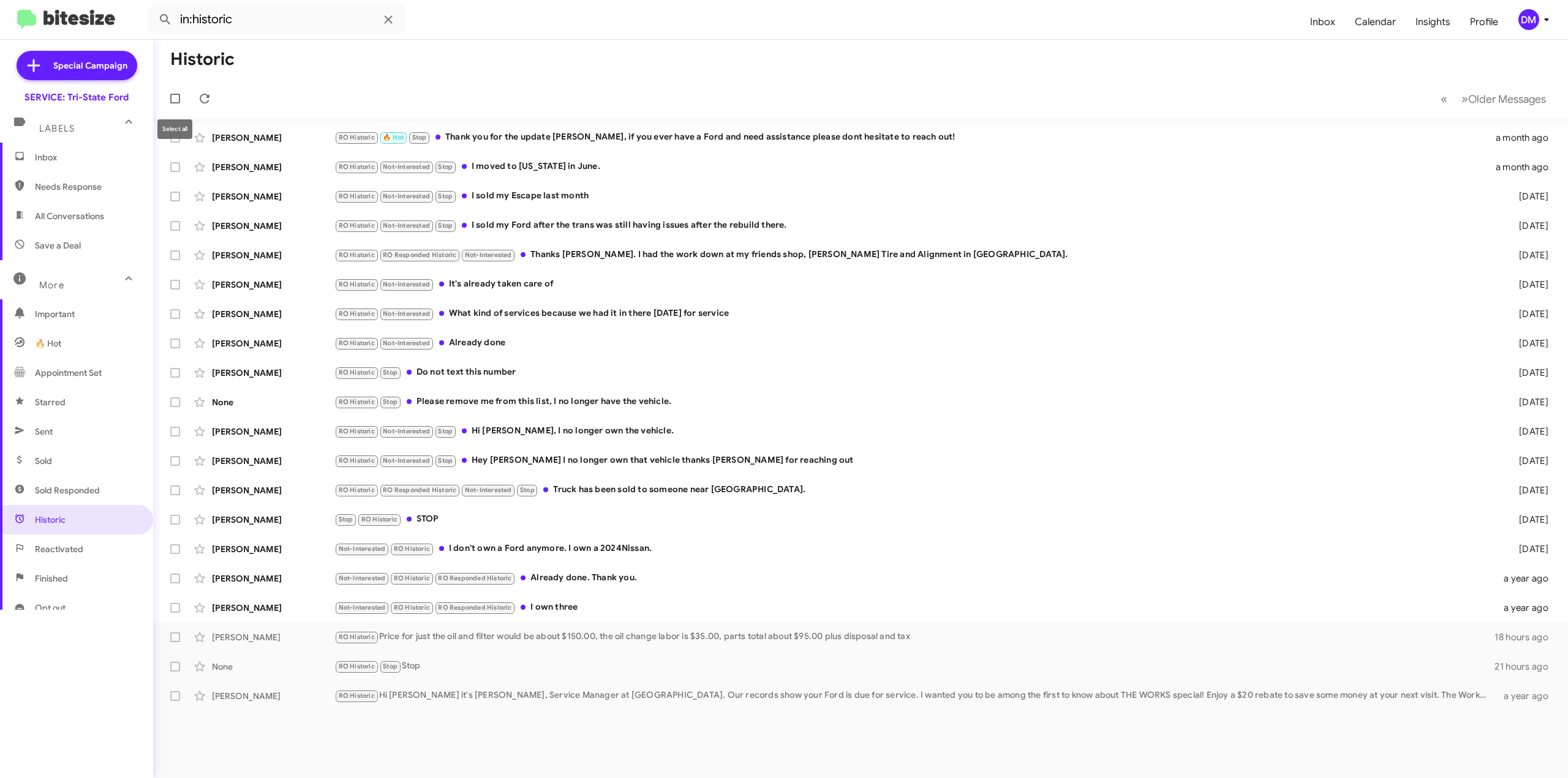
checkbox input "true"
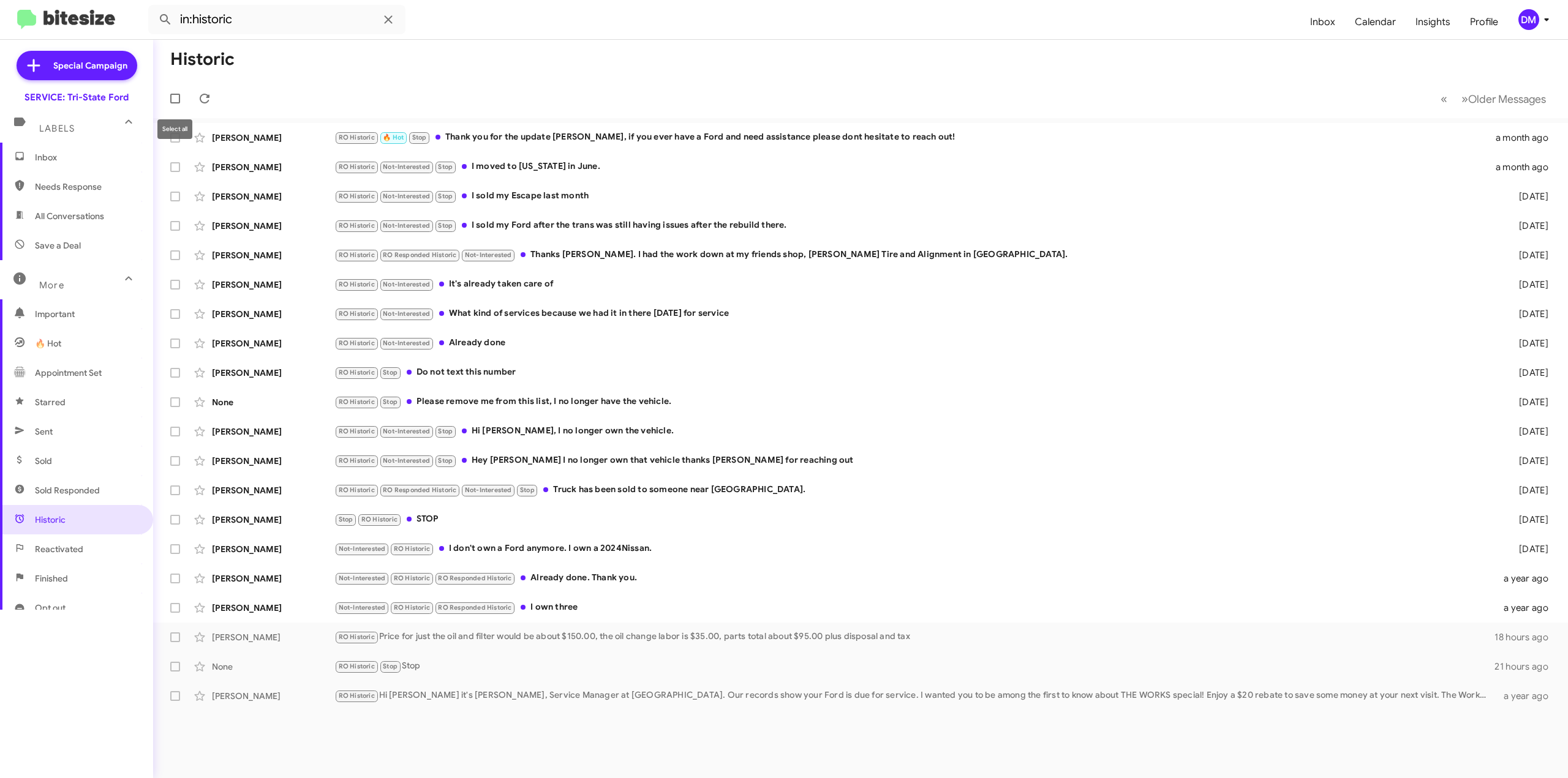
checkbox input "true"
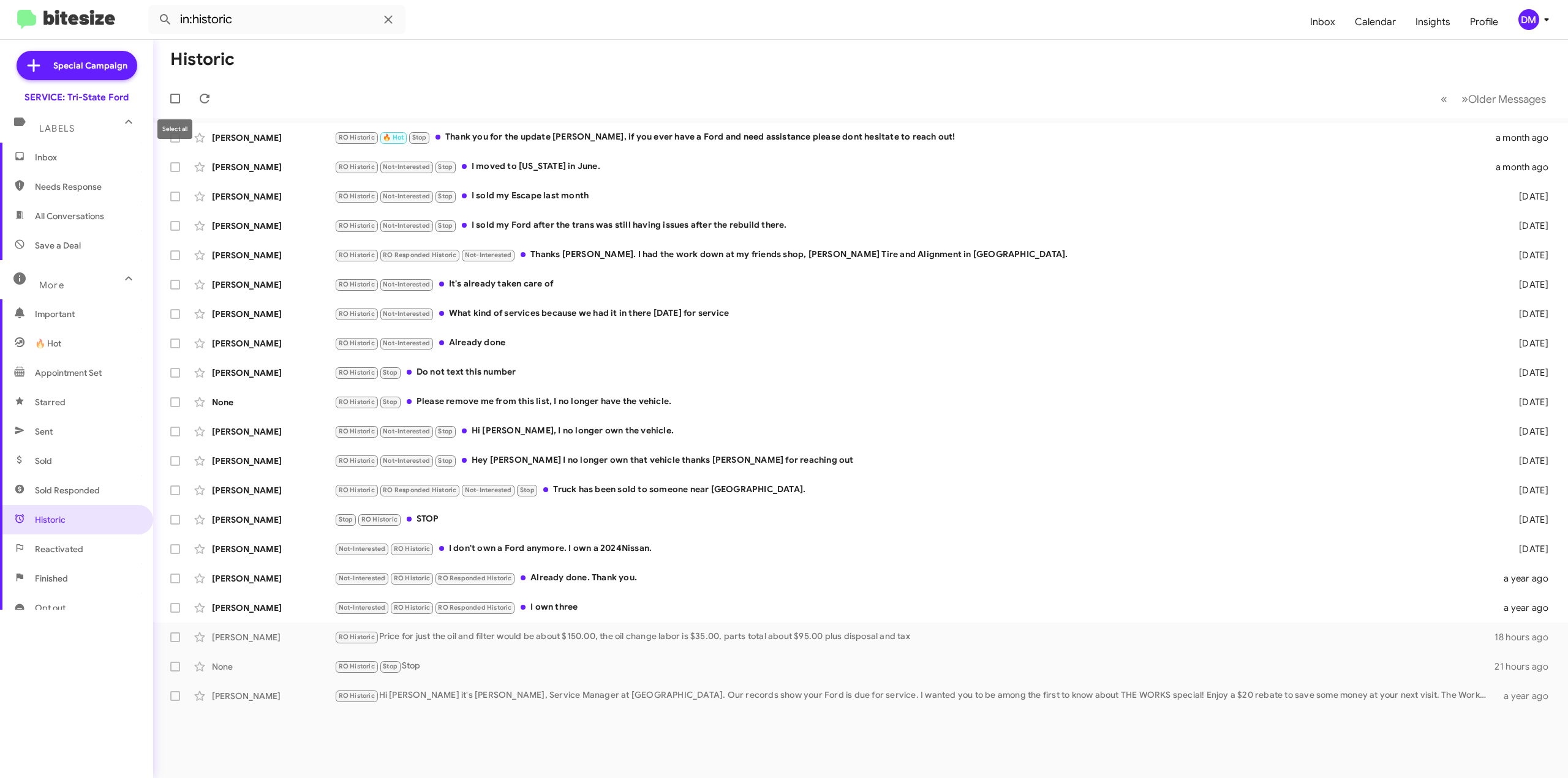
checkbox input "true"
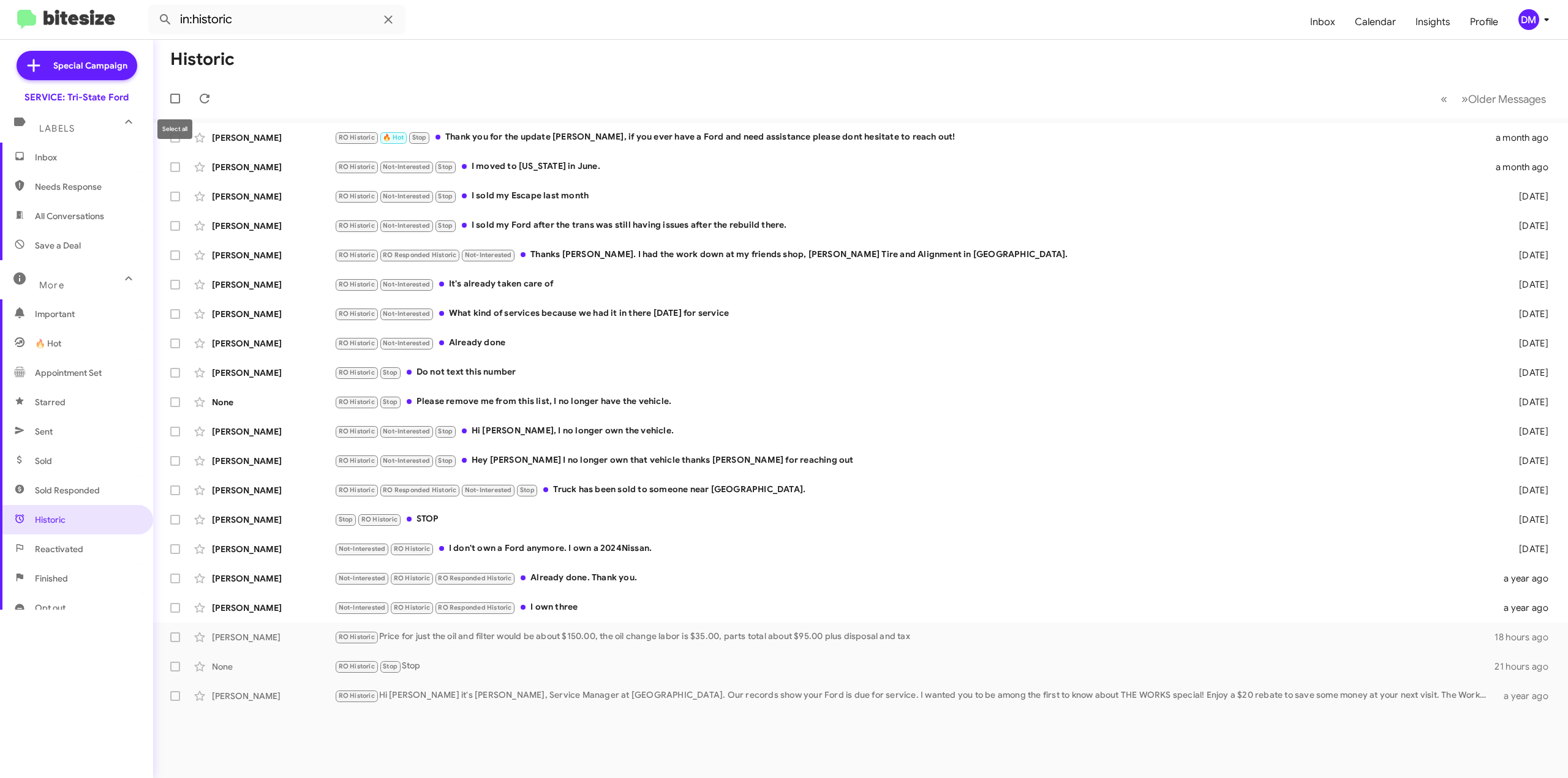
checkbox input "true"
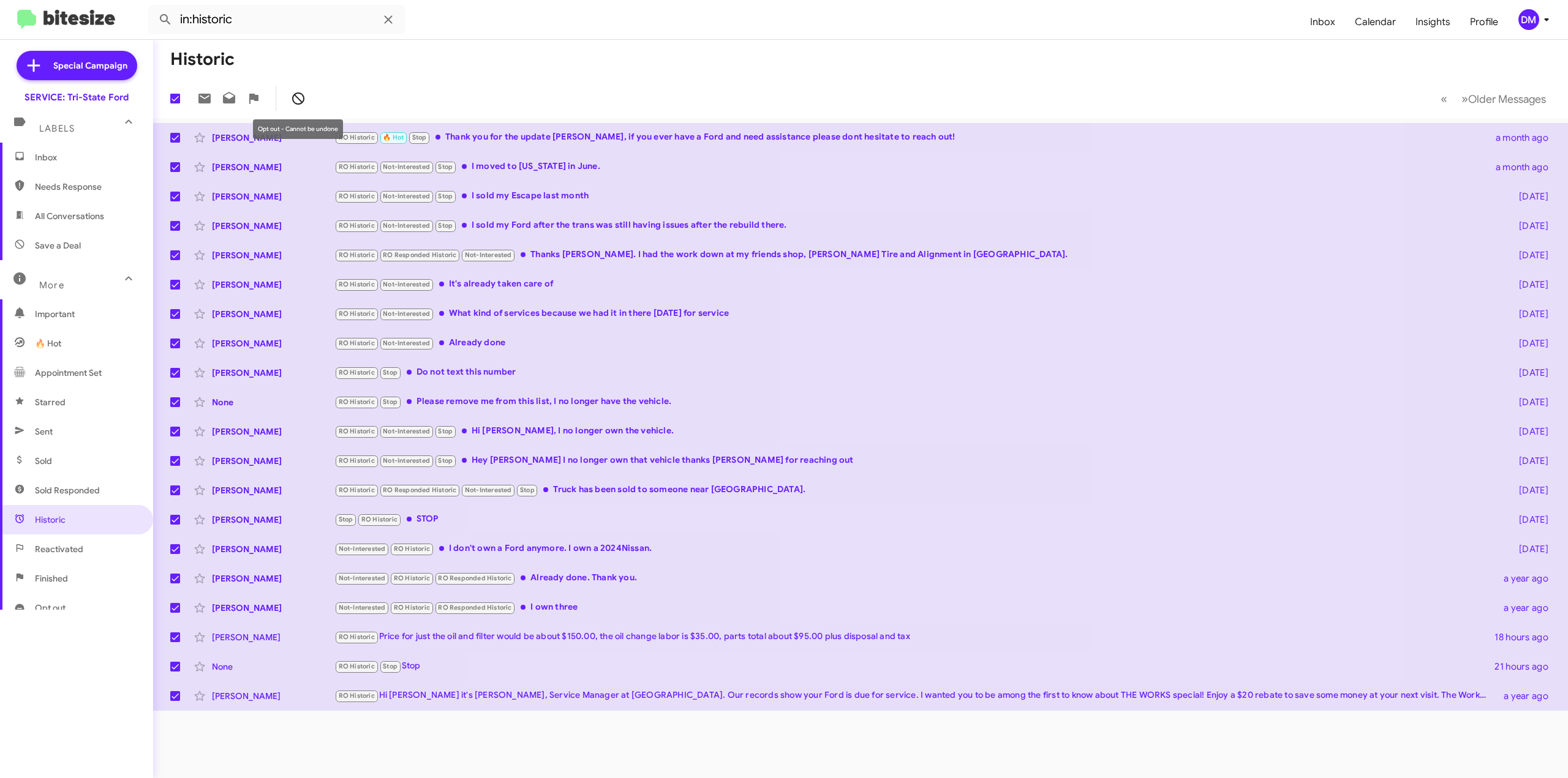
click at [299, 97] on icon at bounding box center [299, 99] width 14 height 14
checkbox input "false"
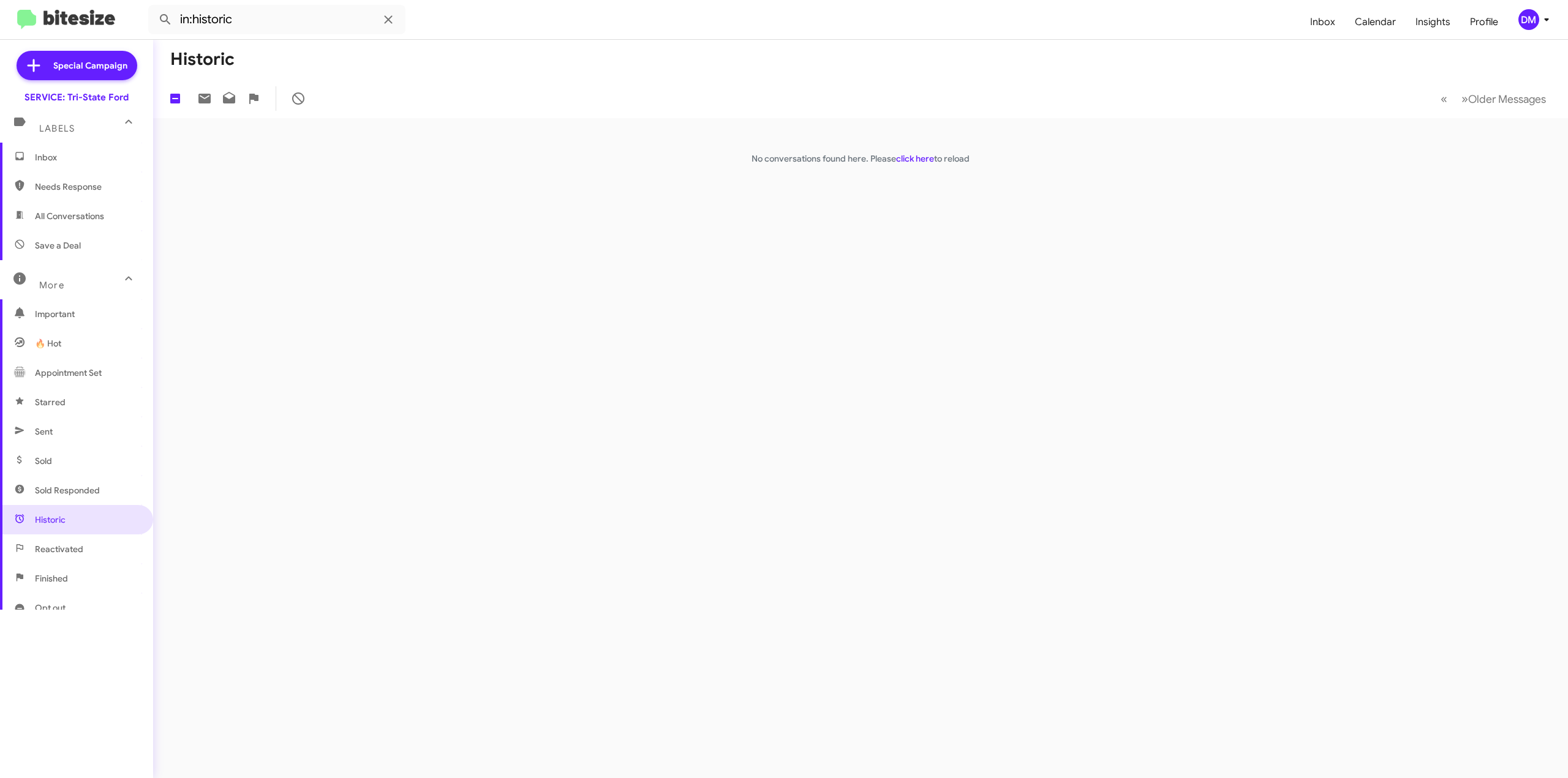
click at [47, 545] on span "Reactivated" at bounding box center [59, 549] width 48 height 12
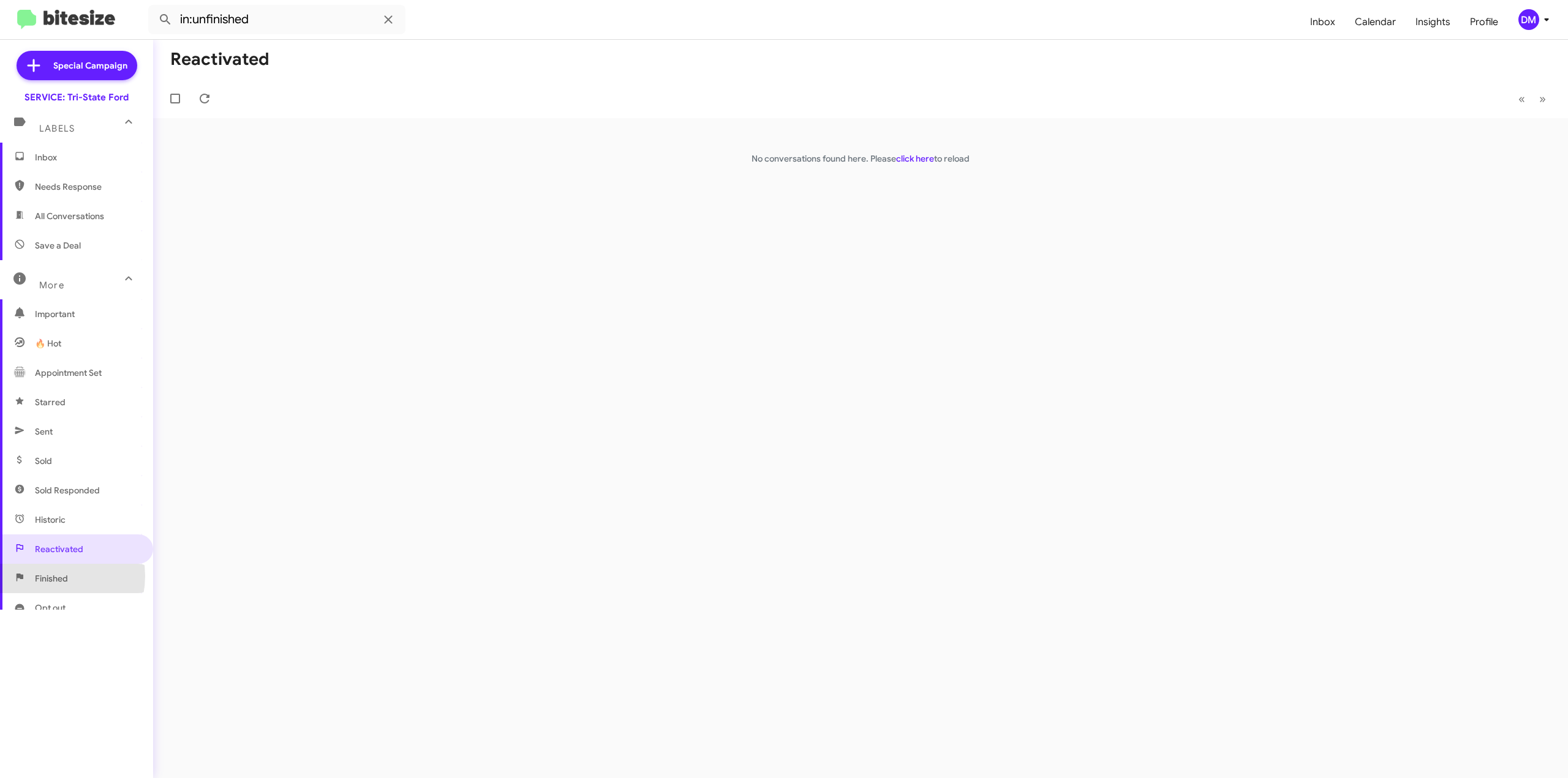
click at [48, 576] on span "Finished" at bounding box center [51, 578] width 33 height 12
type input "in:finished"
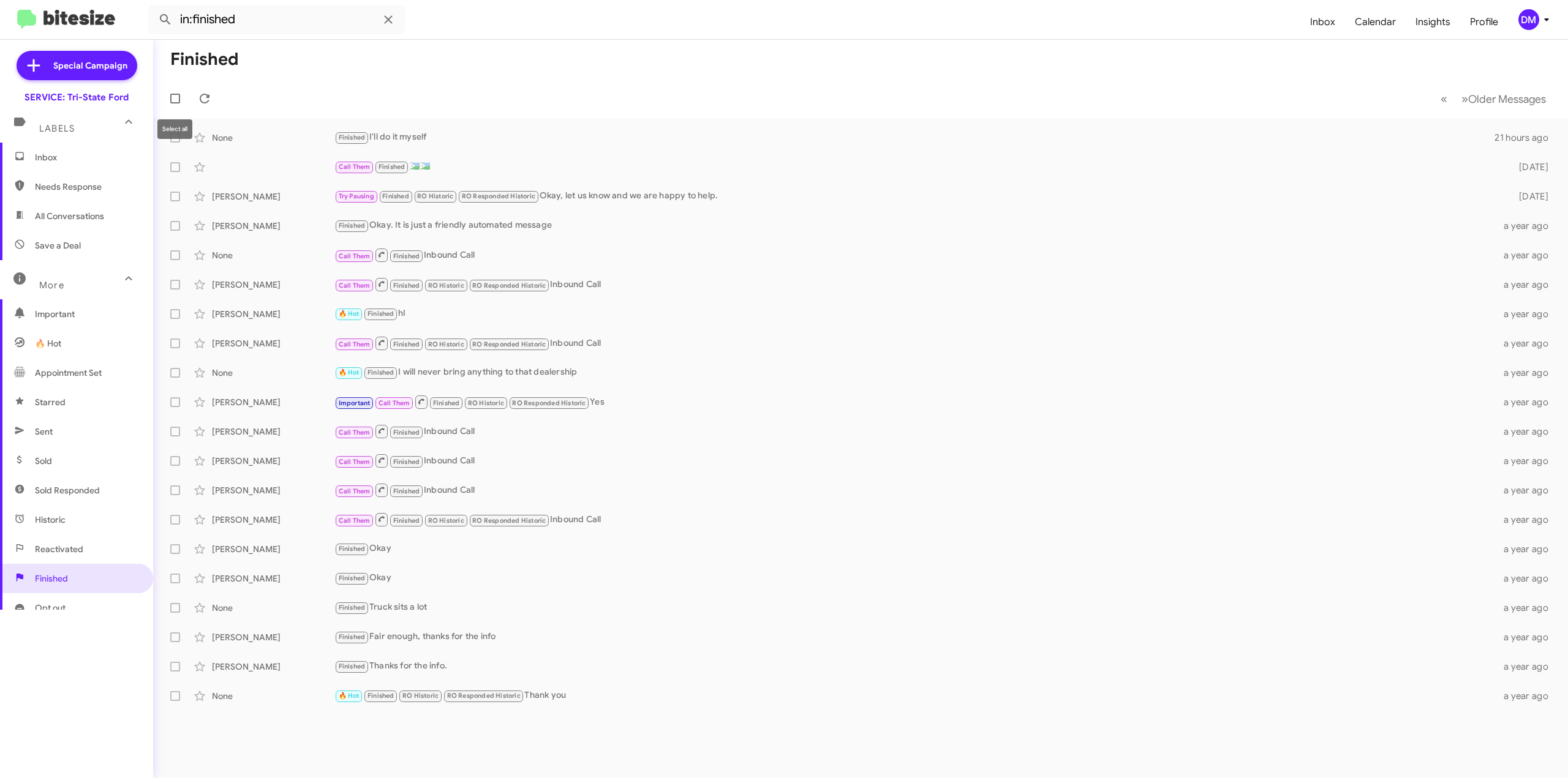
click at [175, 94] on span at bounding box center [175, 99] width 10 height 10
click at [175, 103] on input "checkbox" at bounding box center [175, 103] width 1 height 1
checkbox input "true"
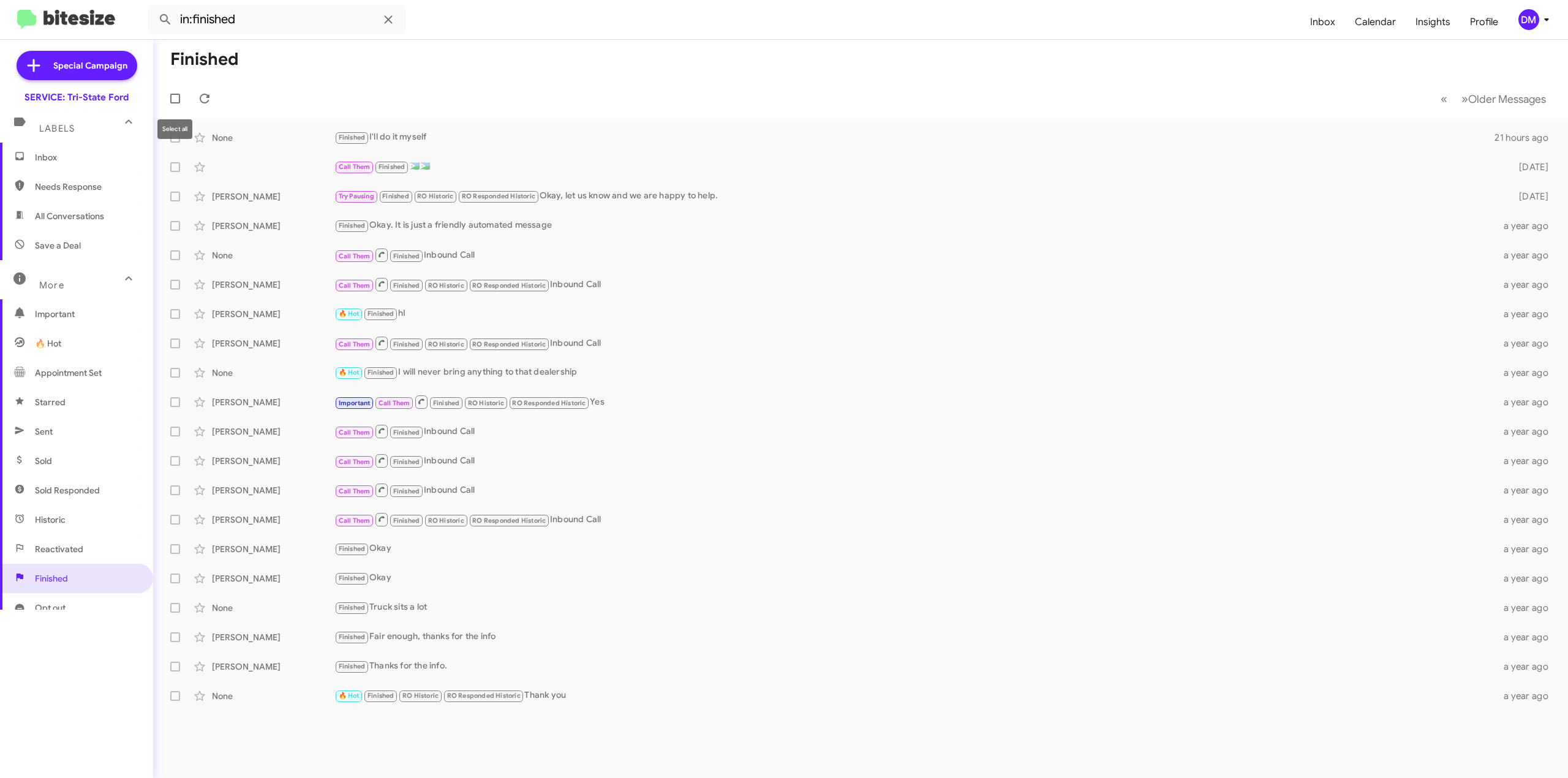
checkbox input "true"
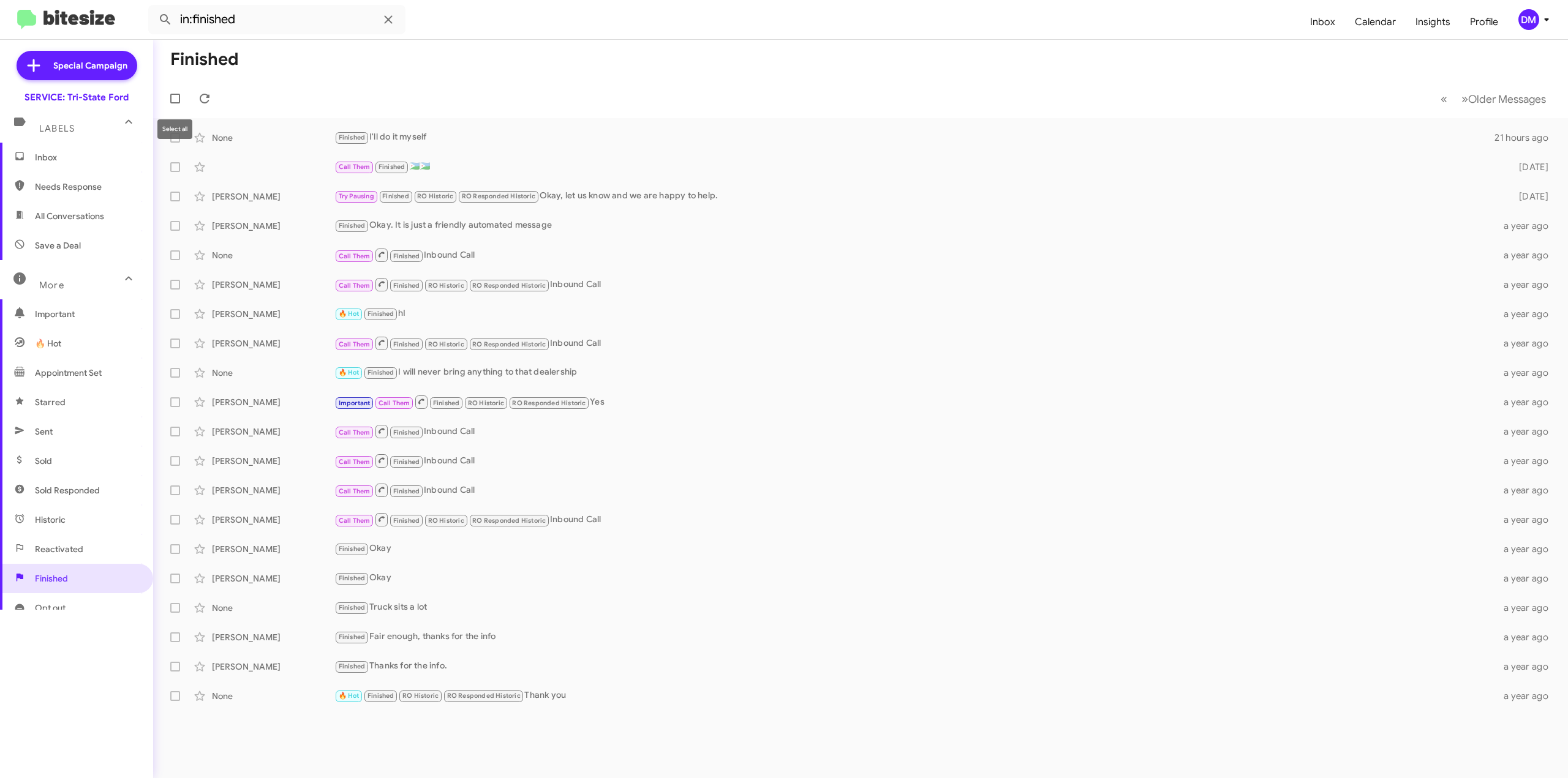
checkbox input "true"
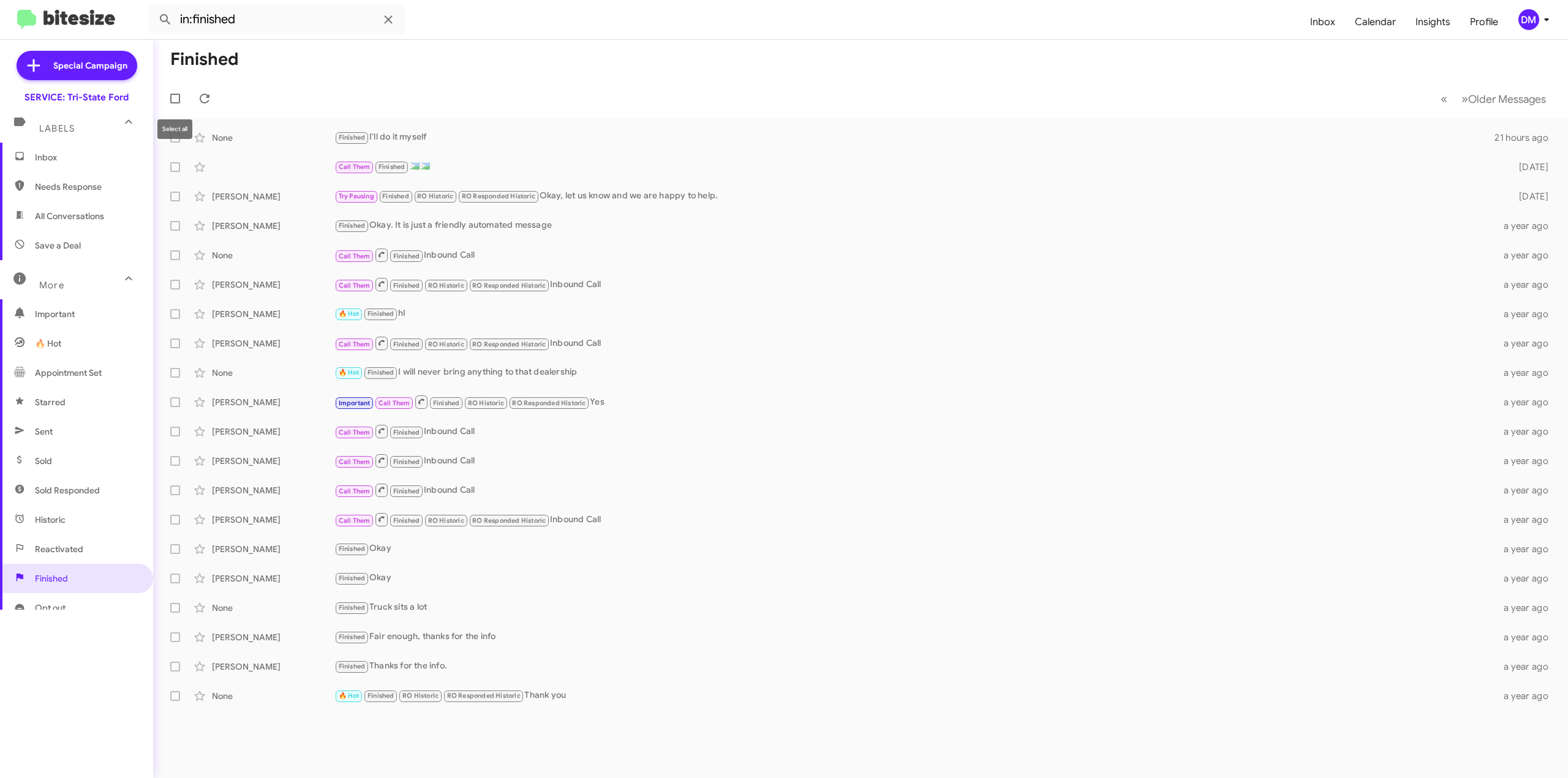
checkbox input "true"
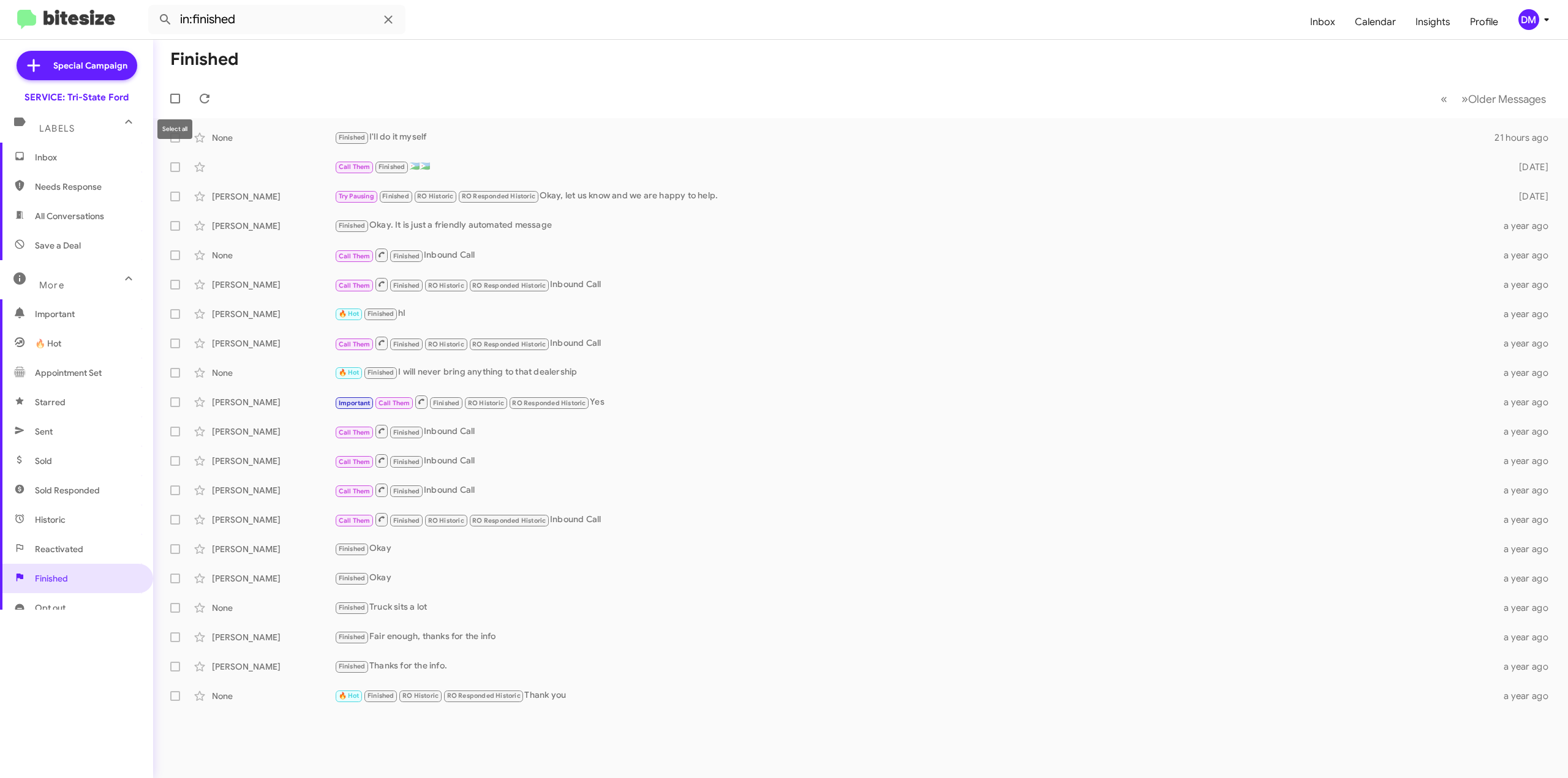
checkbox input "true"
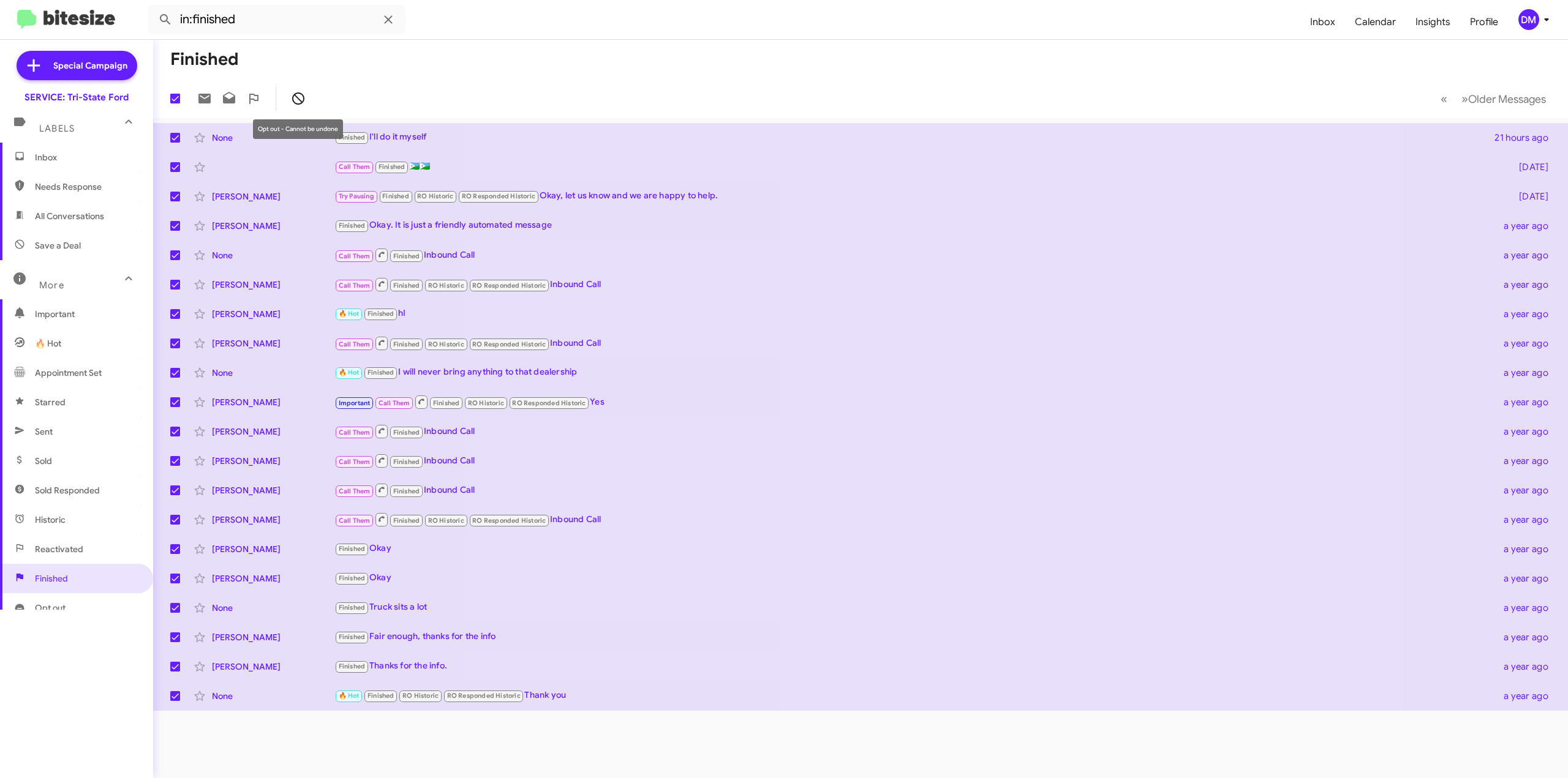
click at [297, 99] on icon at bounding box center [299, 99] width 14 height 14
checkbox input "false"
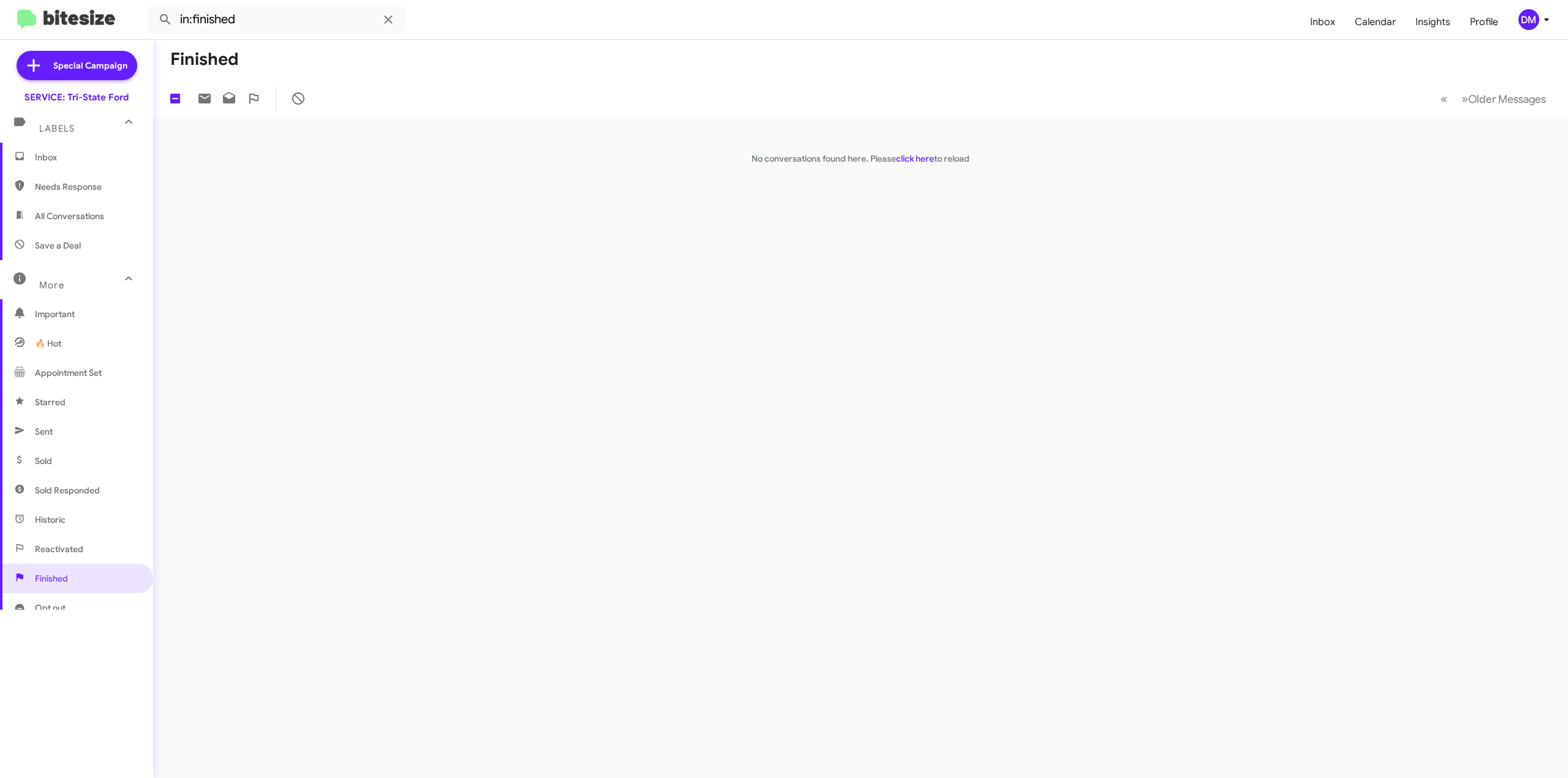
click at [82, 221] on span "All Conversations" at bounding box center [70, 216] width 69 height 12
type input "in:all-conversations"
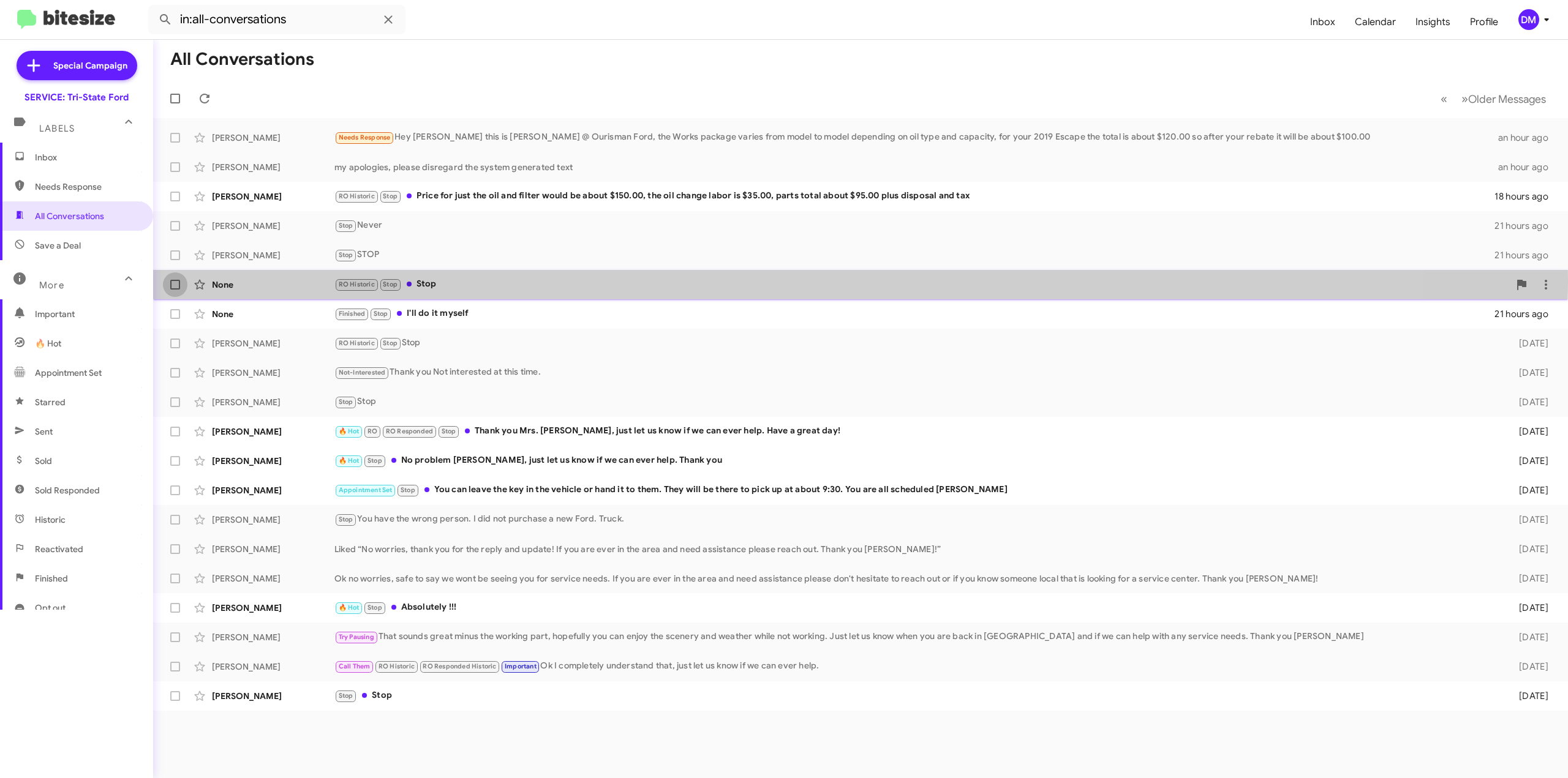
click at [173, 278] on label at bounding box center [175, 285] width 25 height 25
click at [175, 290] on input "checkbox" at bounding box center [175, 290] width 1 height 1
checkbox input "true"
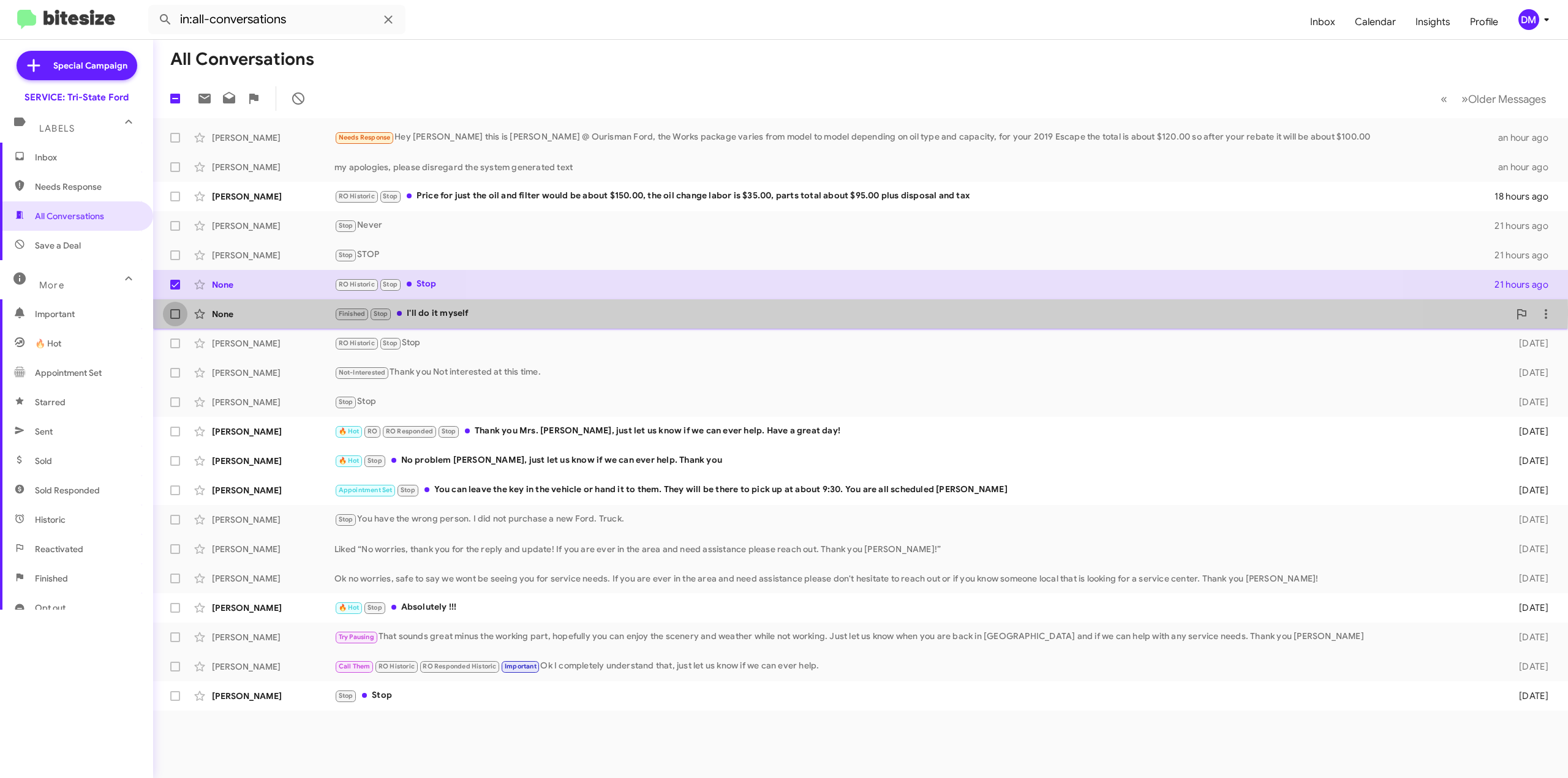
click at [173, 310] on span at bounding box center [175, 314] width 10 height 10
click at [175, 319] on input "checkbox" at bounding box center [175, 319] width 1 height 1
checkbox input "true"
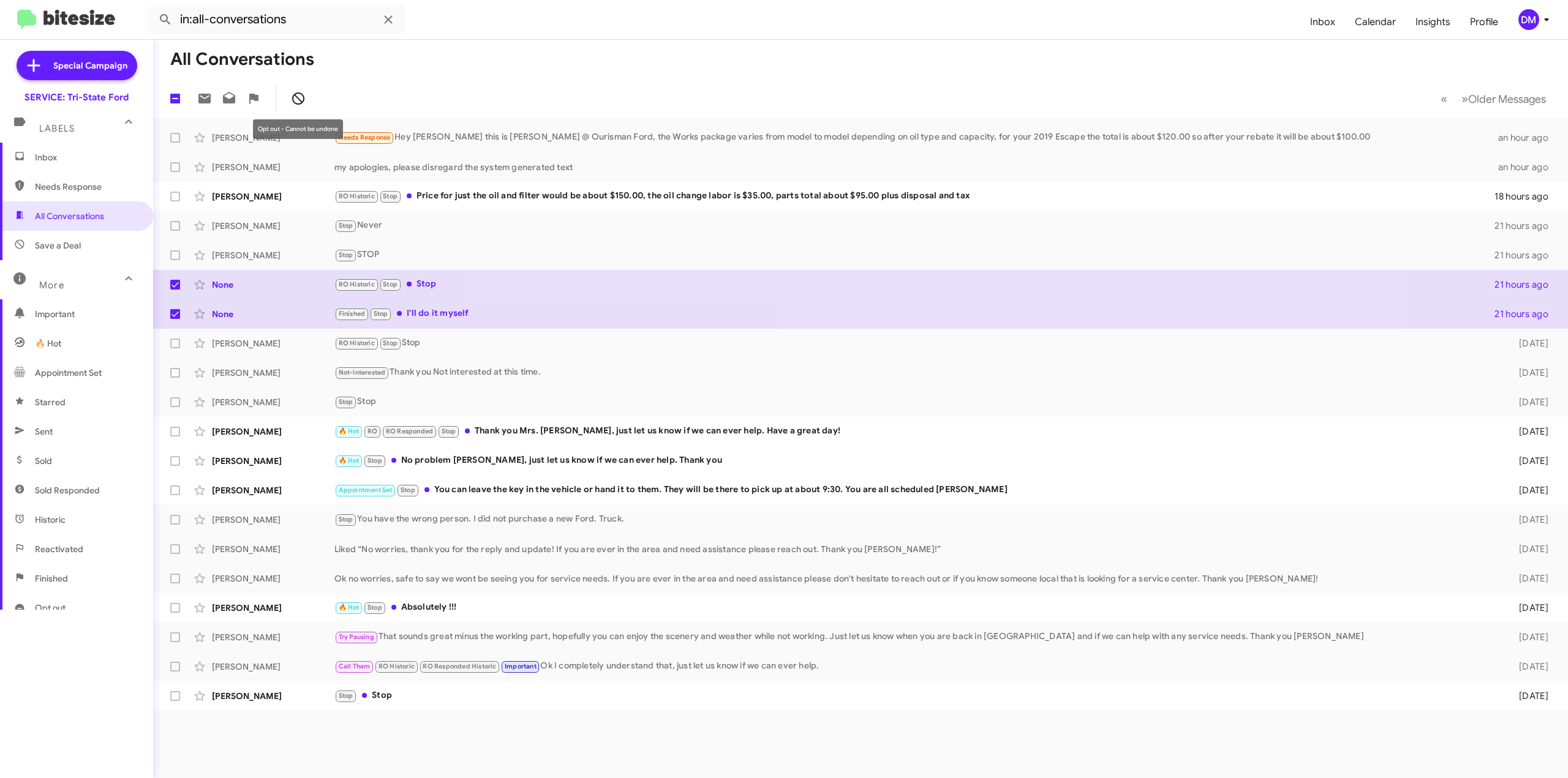
click at [295, 95] on icon at bounding box center [299, 99] width 14 height 14
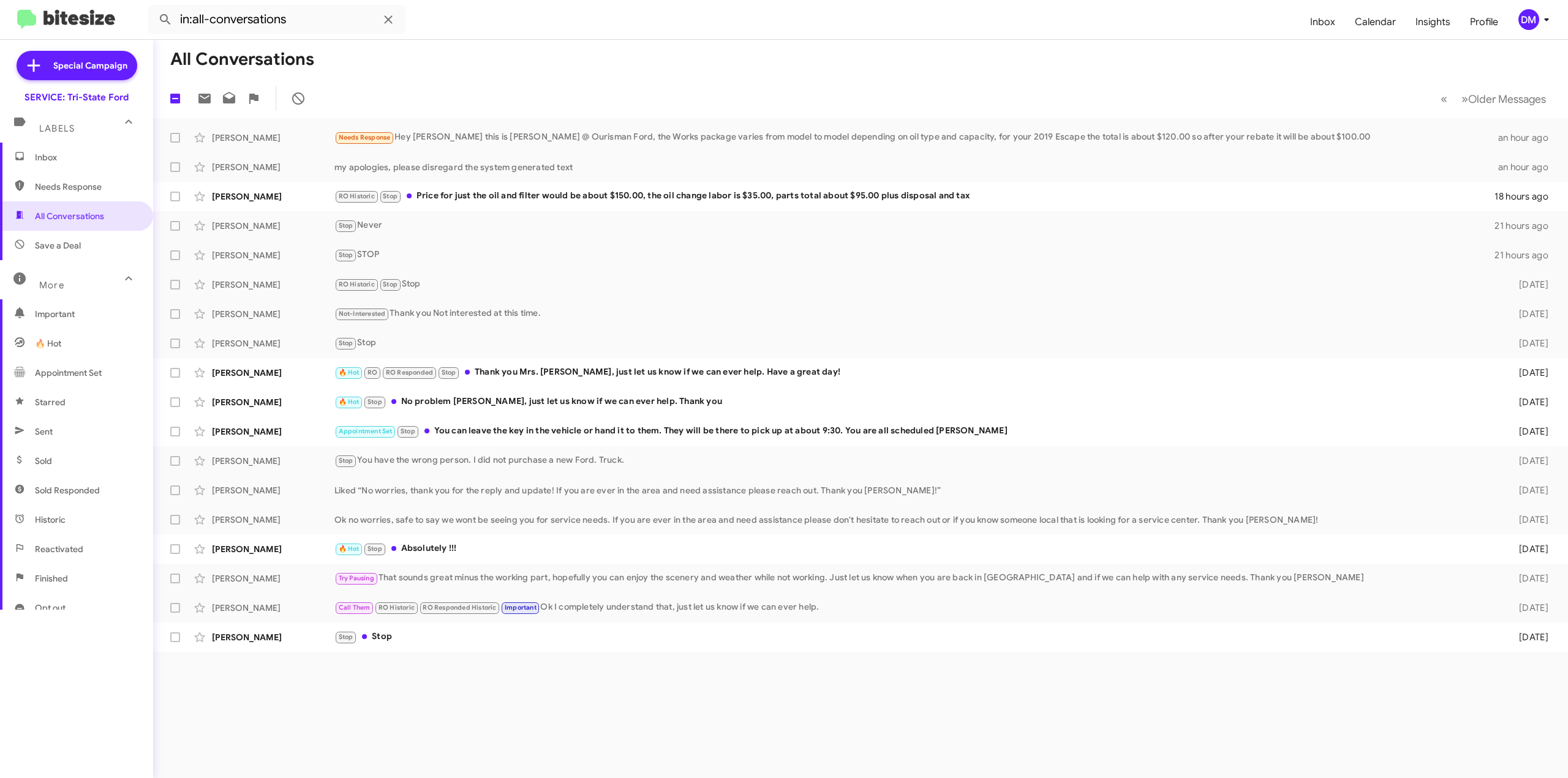
click at [71, 342] on span "🔥 Hot" at bounding box center [76, 343] width 153 height 30
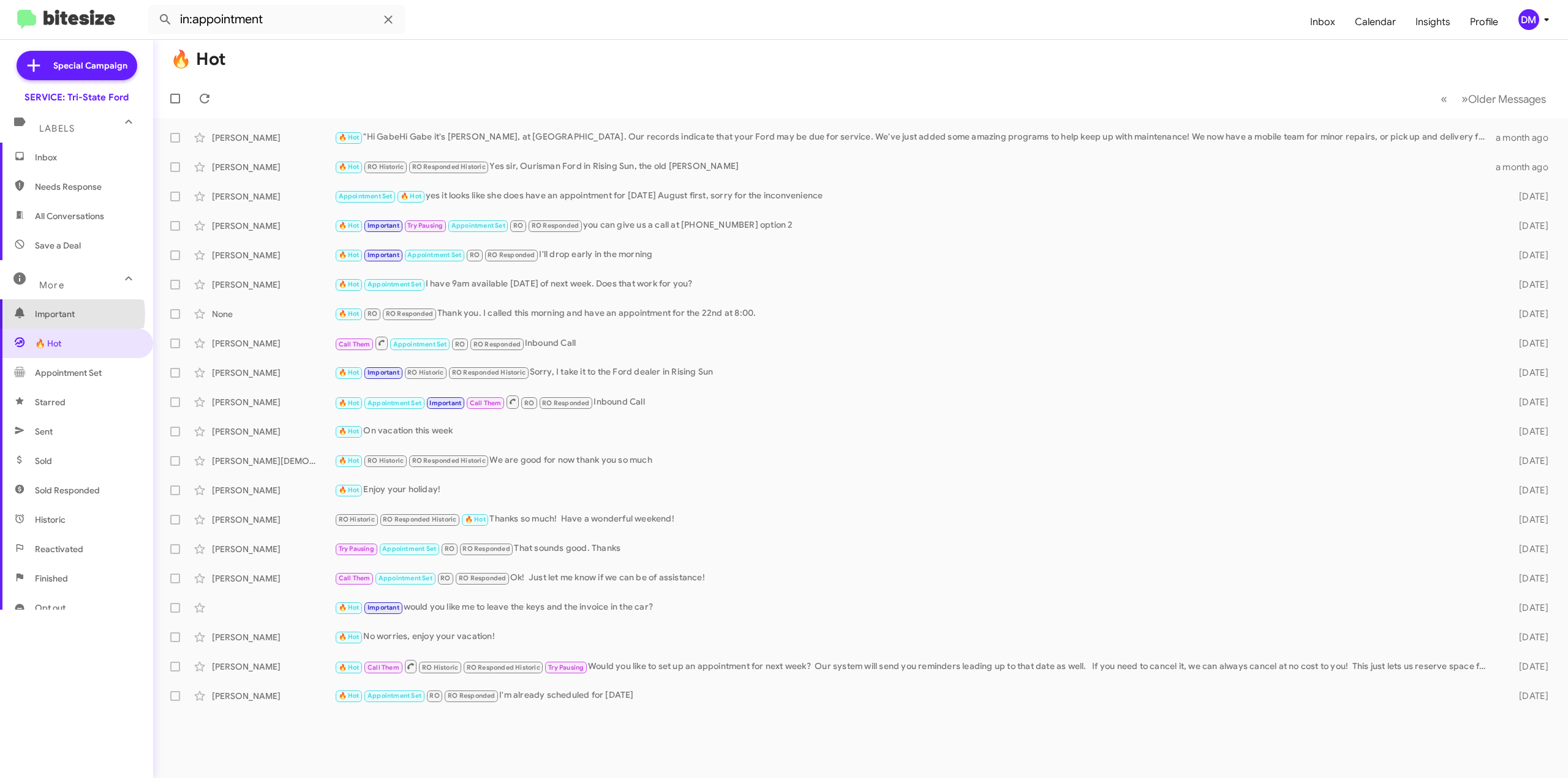
click at [66, 314] on span "Important" at bounding box center [87, 314] width 104 height 12
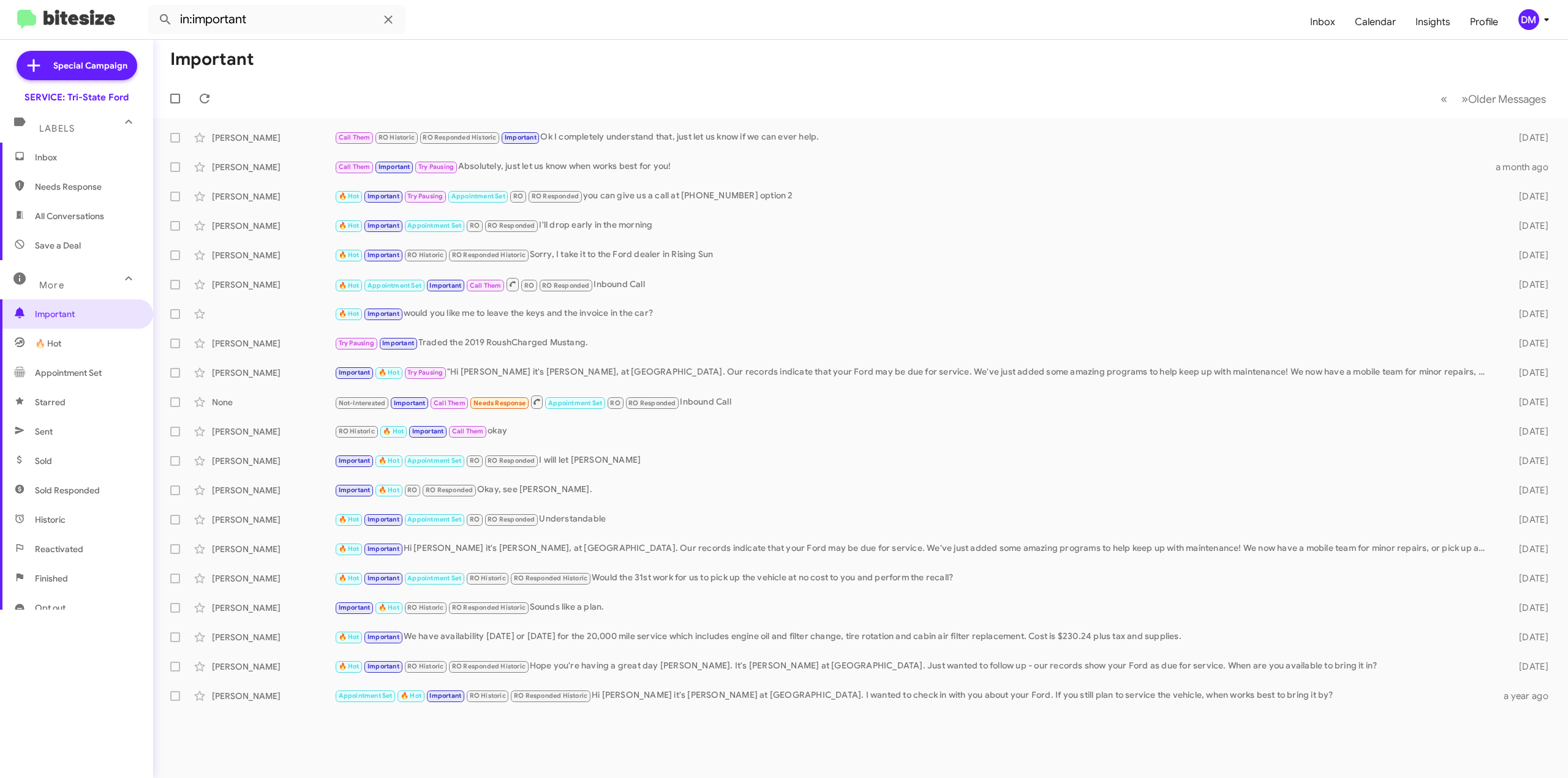
click at [63, 184] on span "Needs Response" at bounding box center [87, 186] width 104 height 12
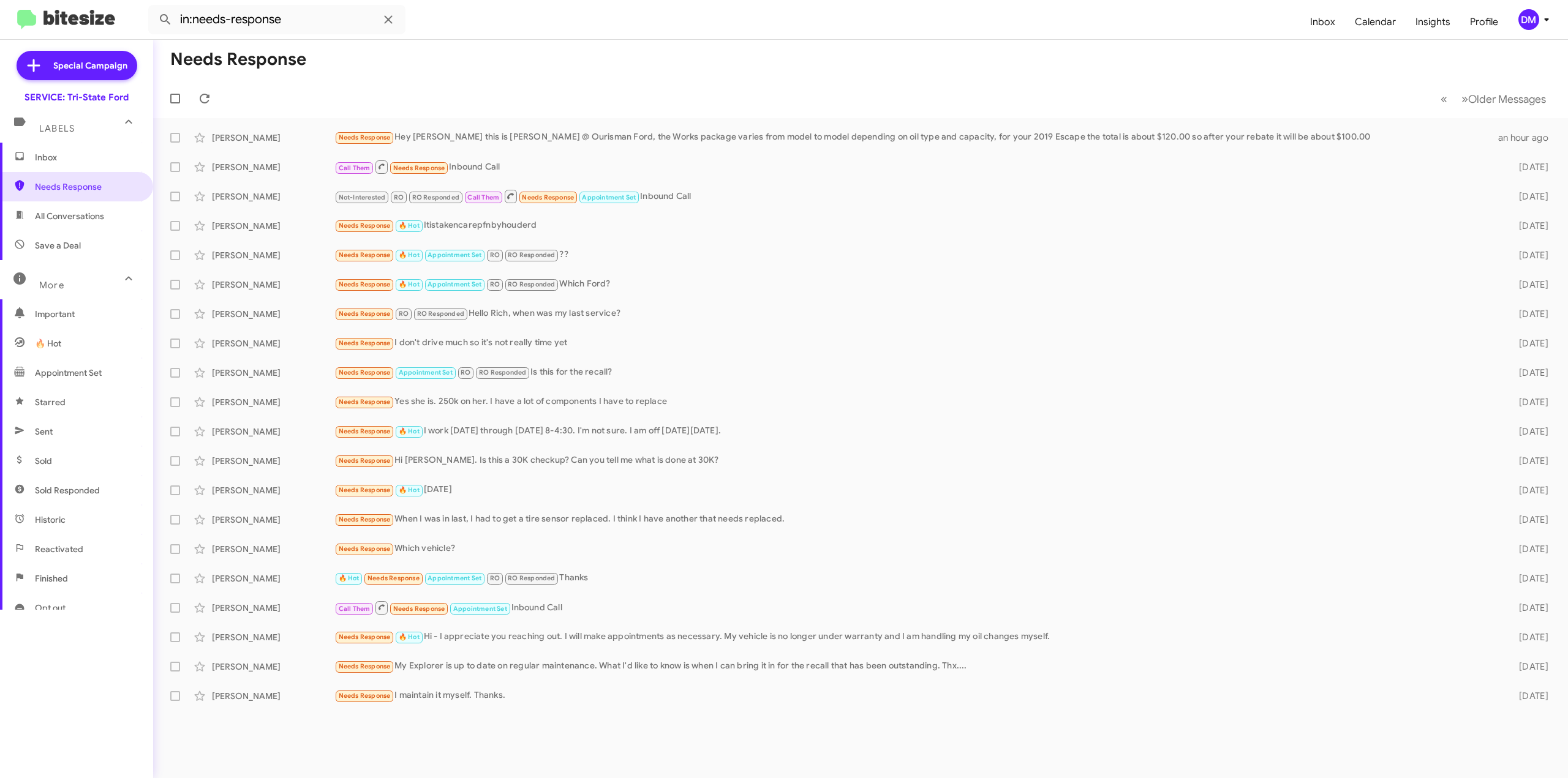
click at [365, 89] on mat-toolbar-row "« Previous » Next Older Messages" at bounding box center [860, 98] width 1415 height 39
click at [68, 221] on span "All Conversations" at bounding box center [70, 216] width 69 height 12
type input "in:all-conversations"
